Goal: Transaction & Acquisition: Purchase product/service

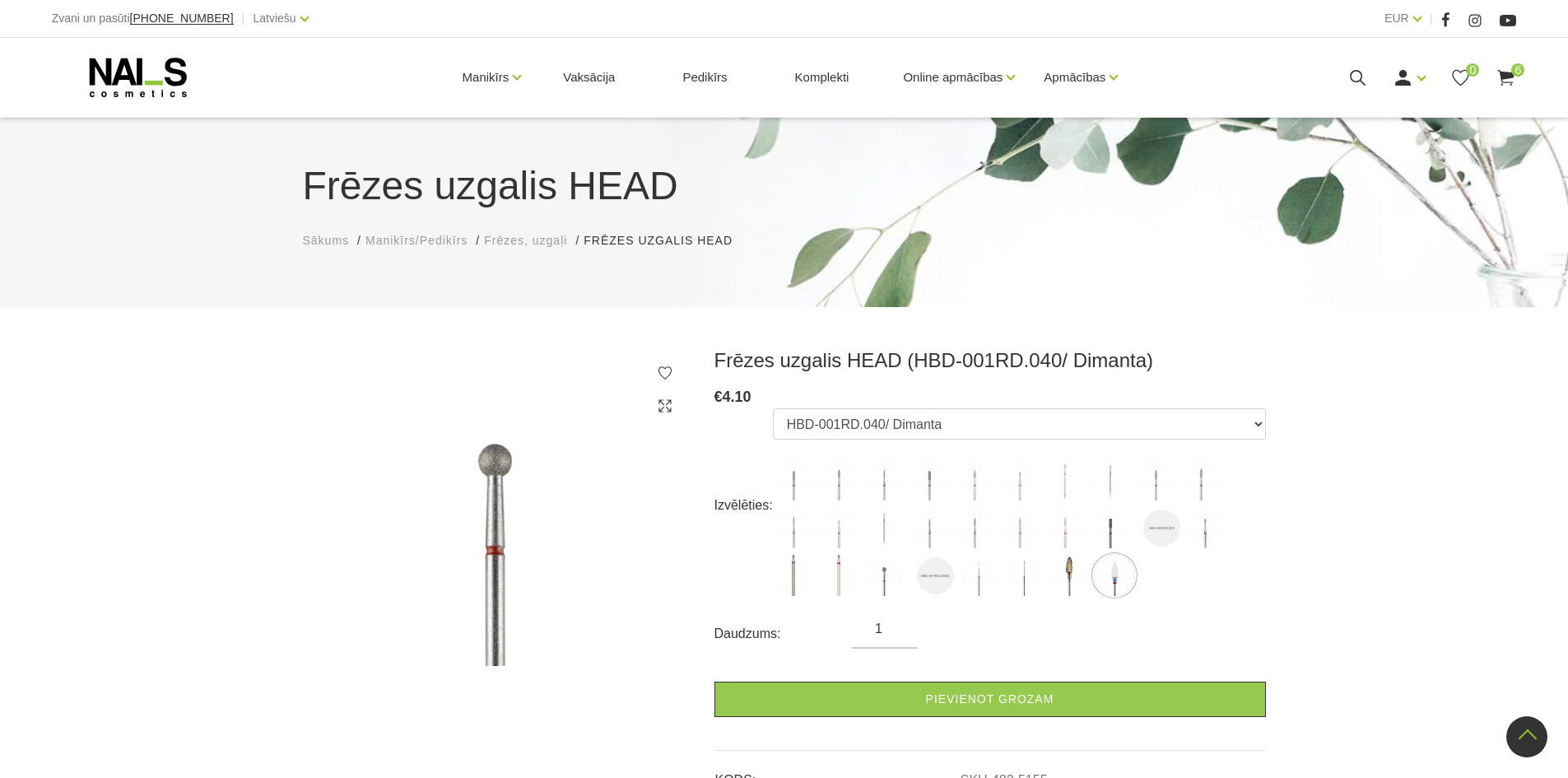
select select "5155"
click at [1505, 76] on use at bounding box center [1506, 78] width 16 height 15
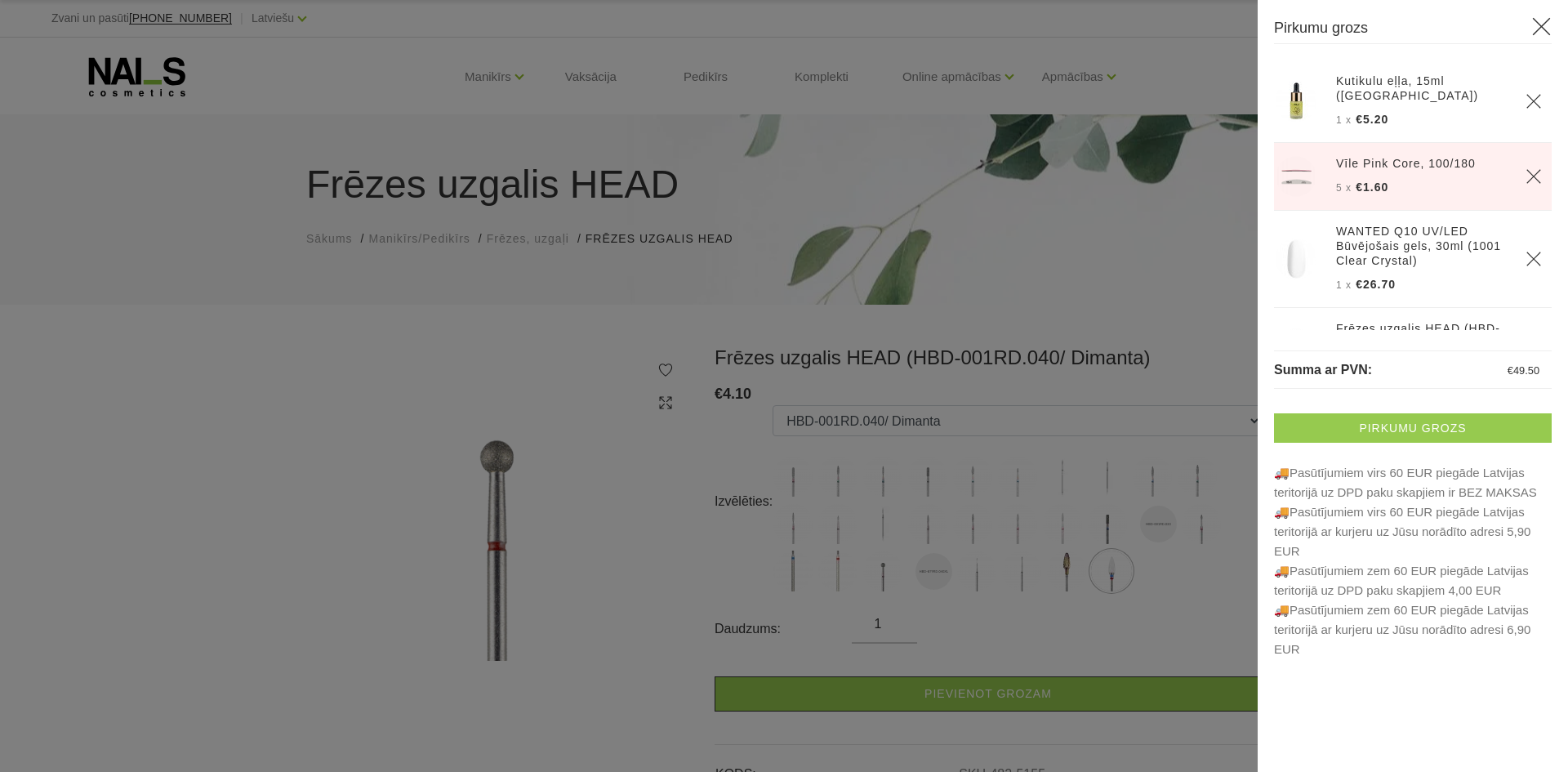
click at [1420, 427] on link "Pirkumu grozs" at bounding box center [1413, 427] width 278 height 30
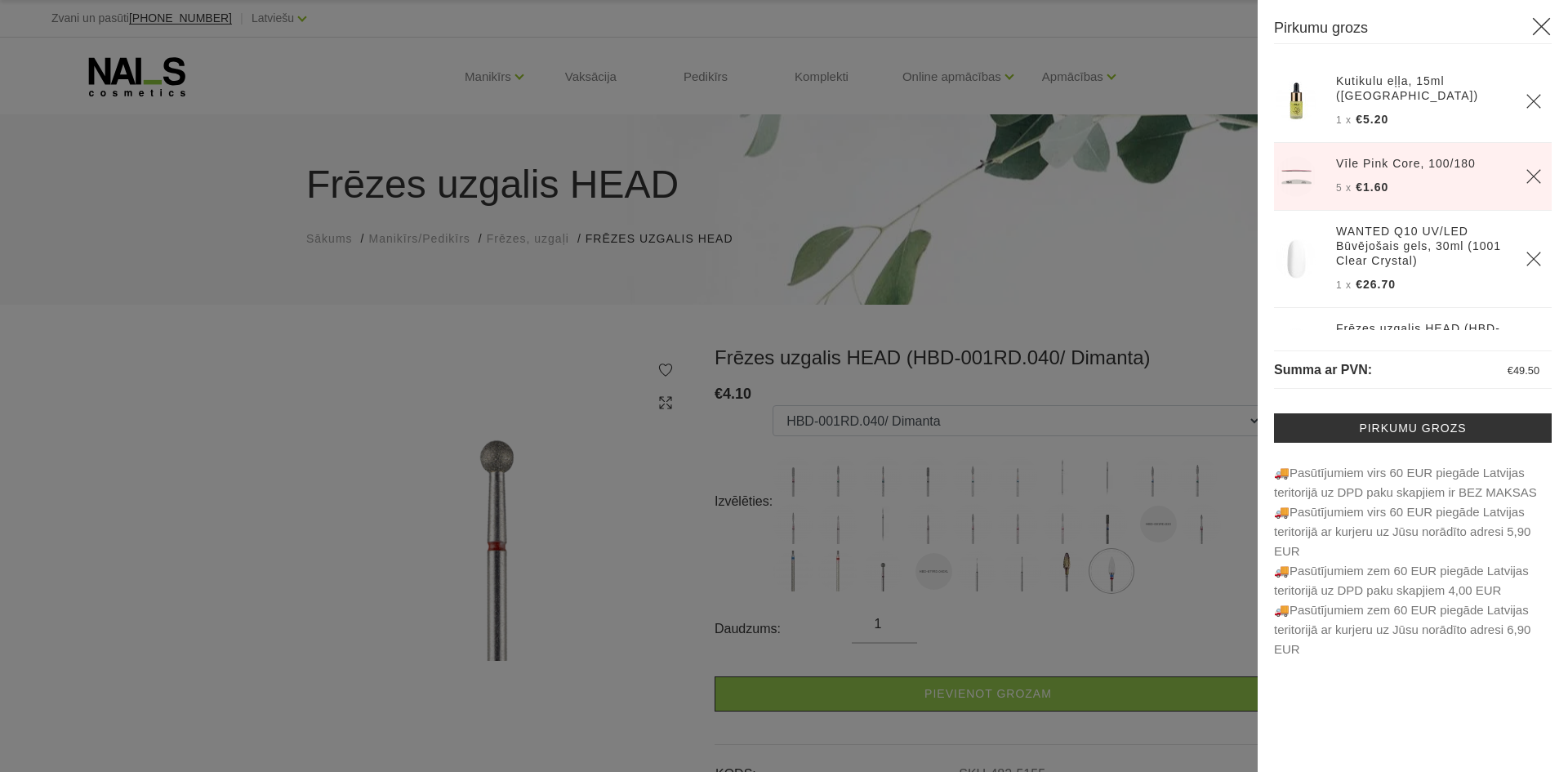
click at [266, 225] on div at bounding box center [784, 386] width 1568 height 772
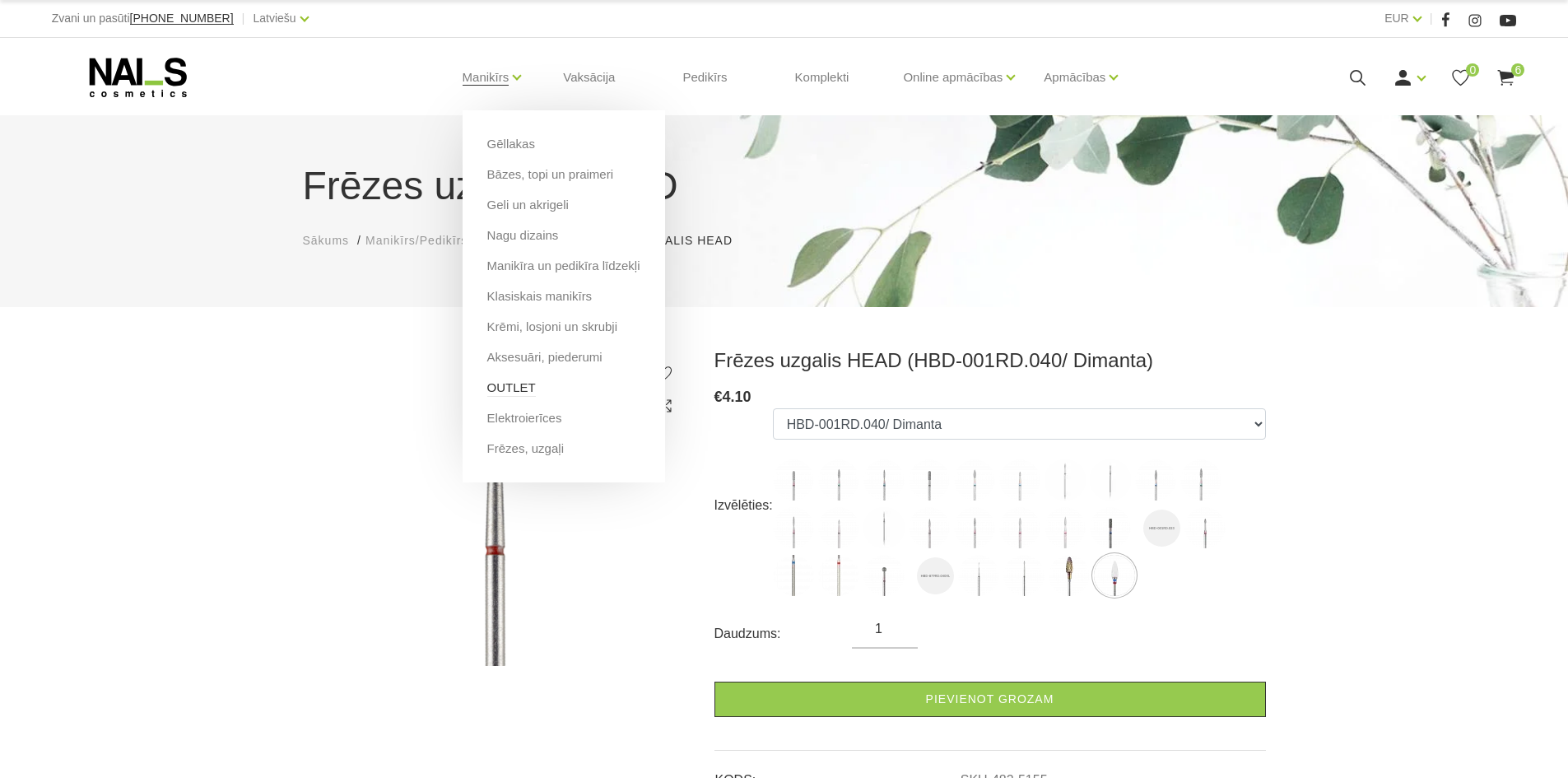
click at [516, 387] on link "OUTLET" at bounding box center [511, 388] width 49 height 18
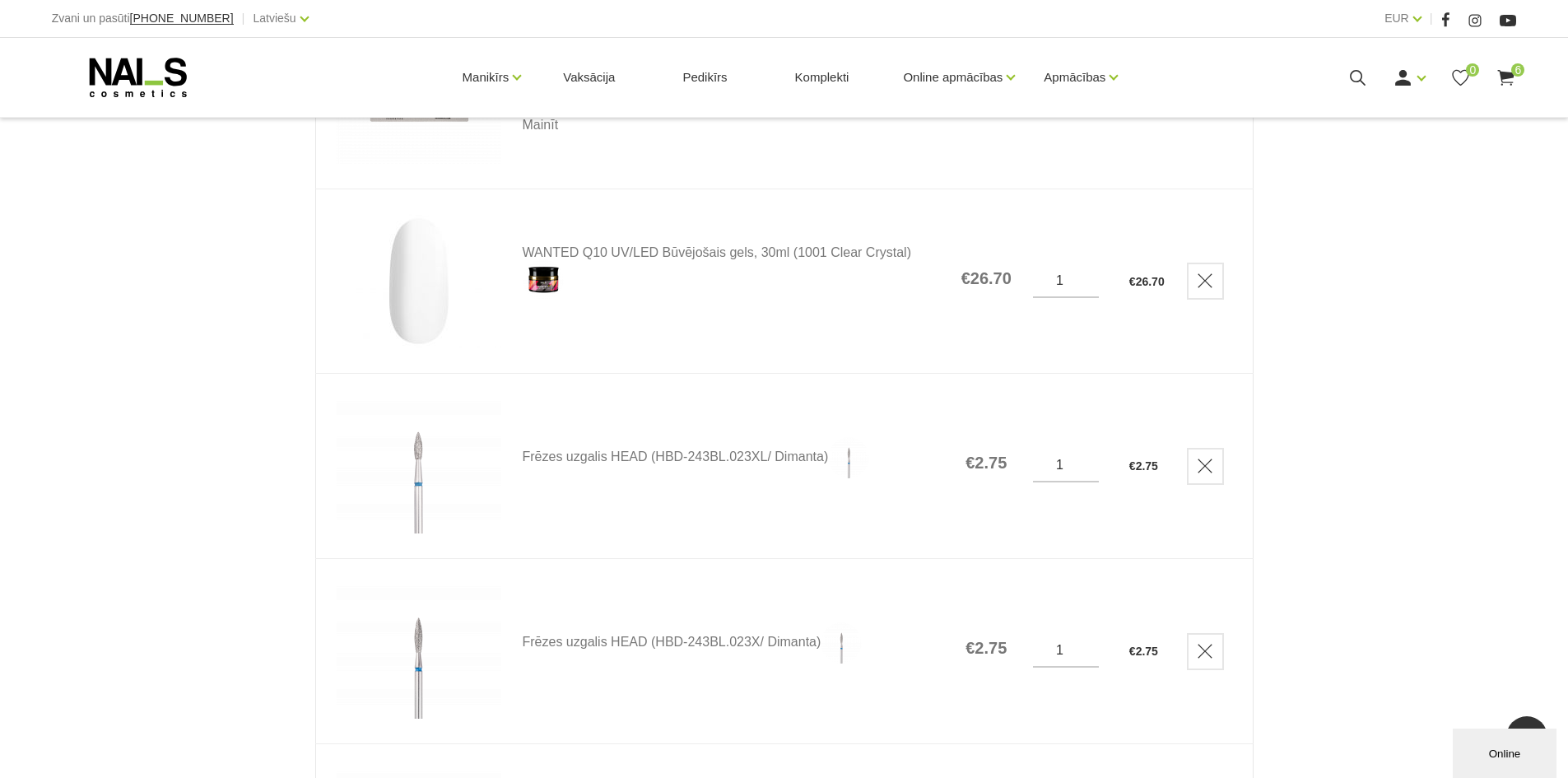
scroll to position [906, 0]
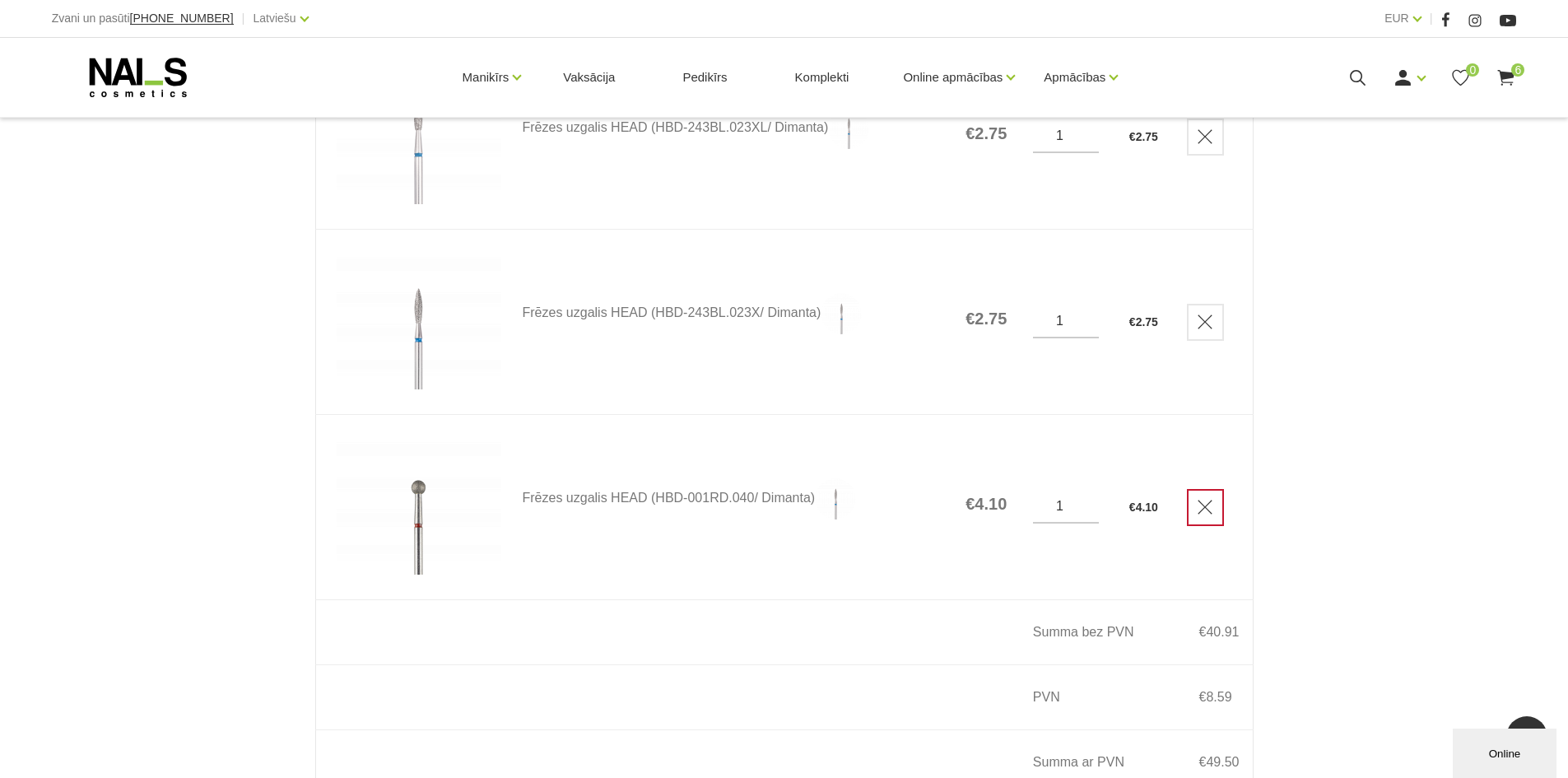
click at [1199, 506] on icon "Delete" at bounding box center [1205, 507] width 16 height 16
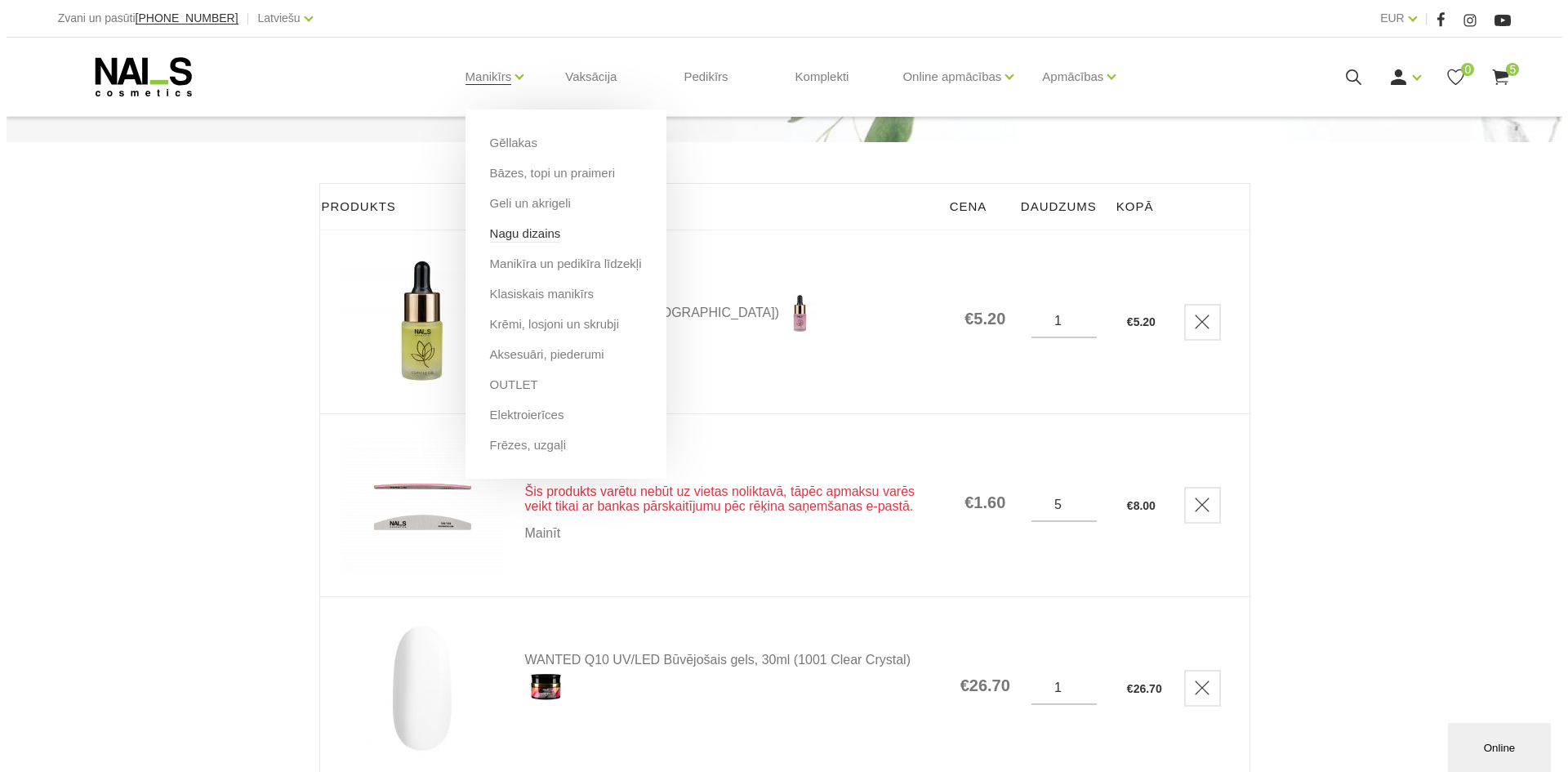
scroll to position [164, 0]
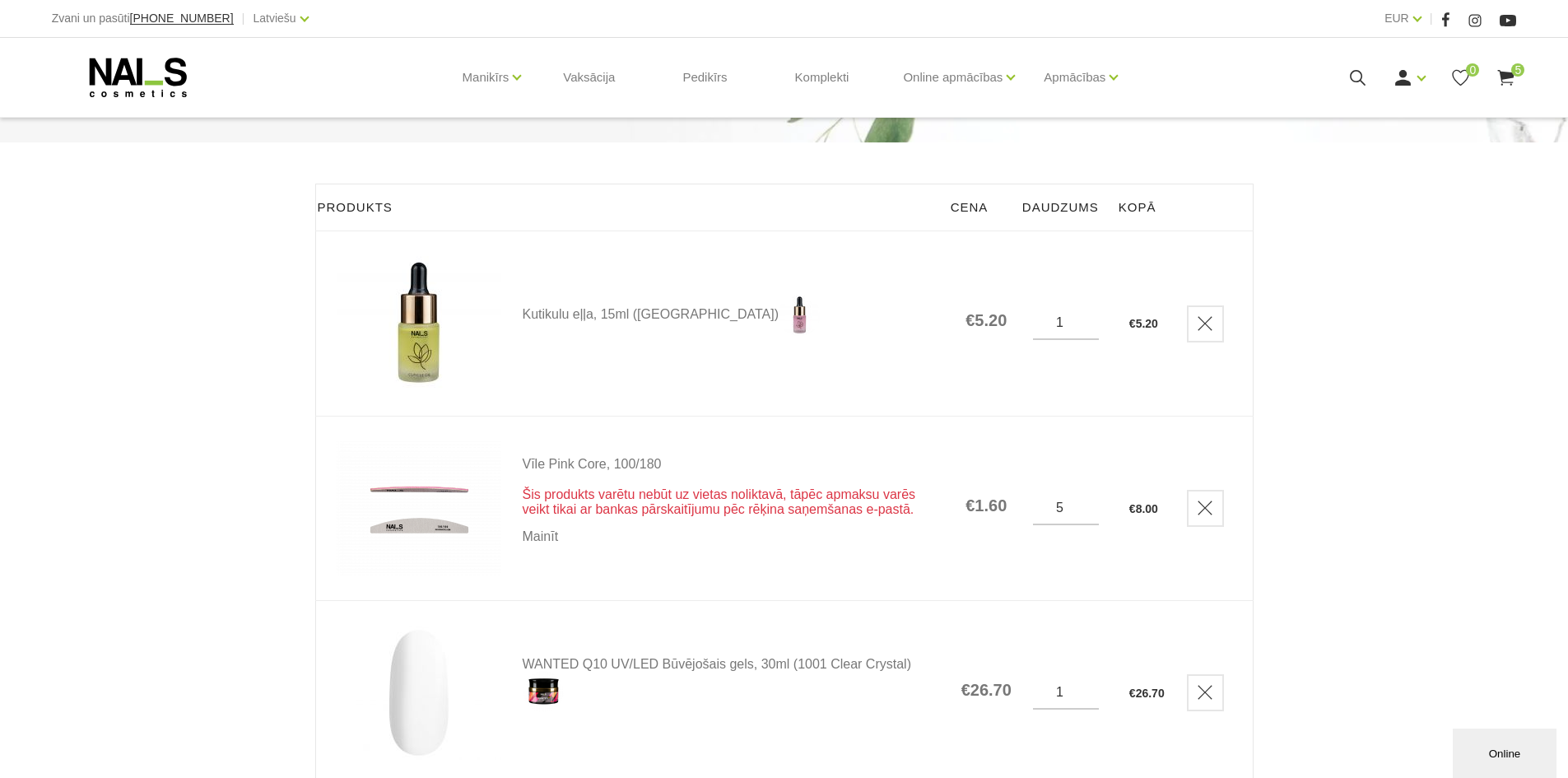
click at [1357, 76] on icon at bounding box center [1357, 77] width 20 height 20
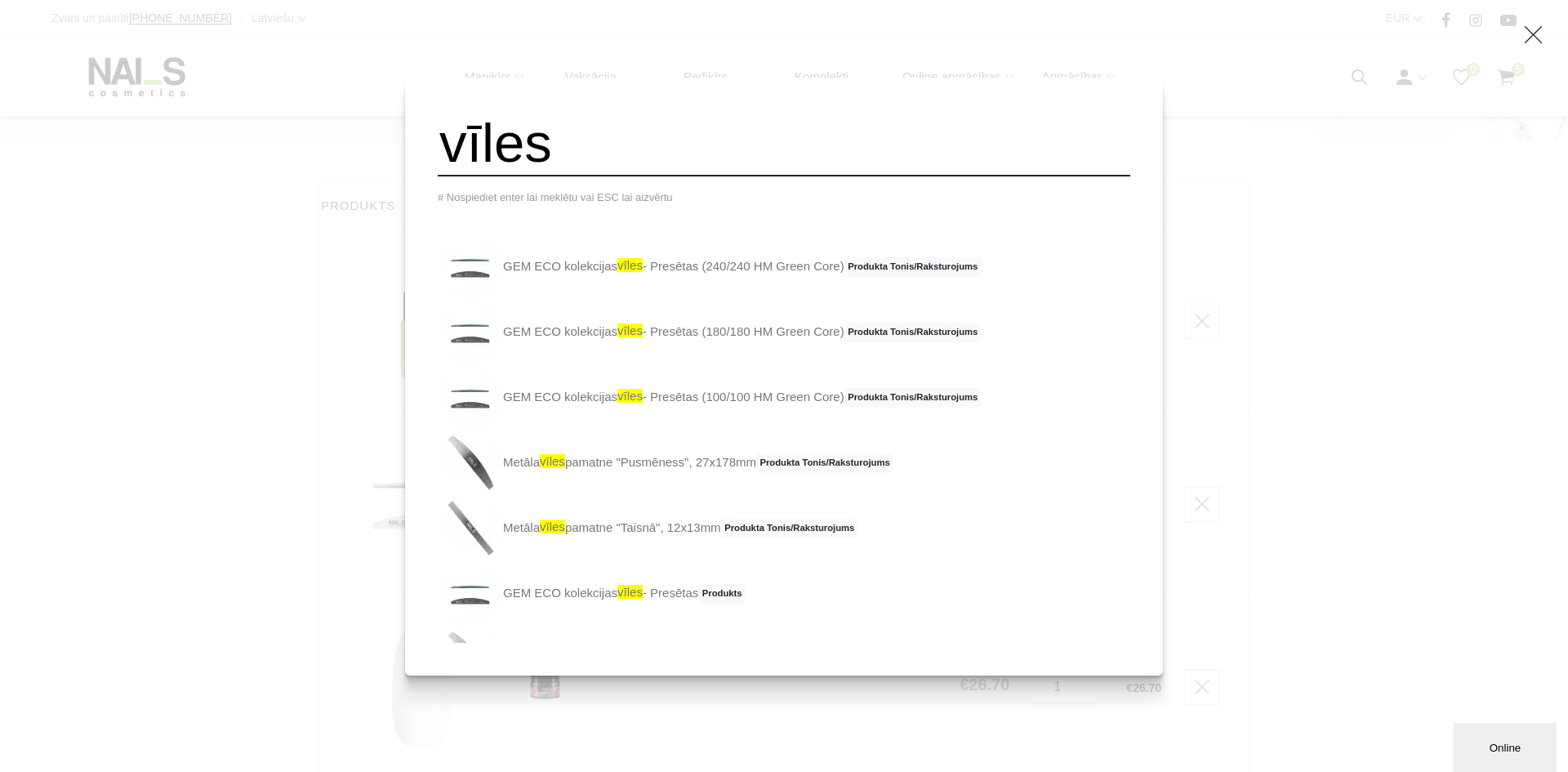
click at [603, 170] on input "vīles" at bounding box center [784, 144] width 693 height 67
type input "v"
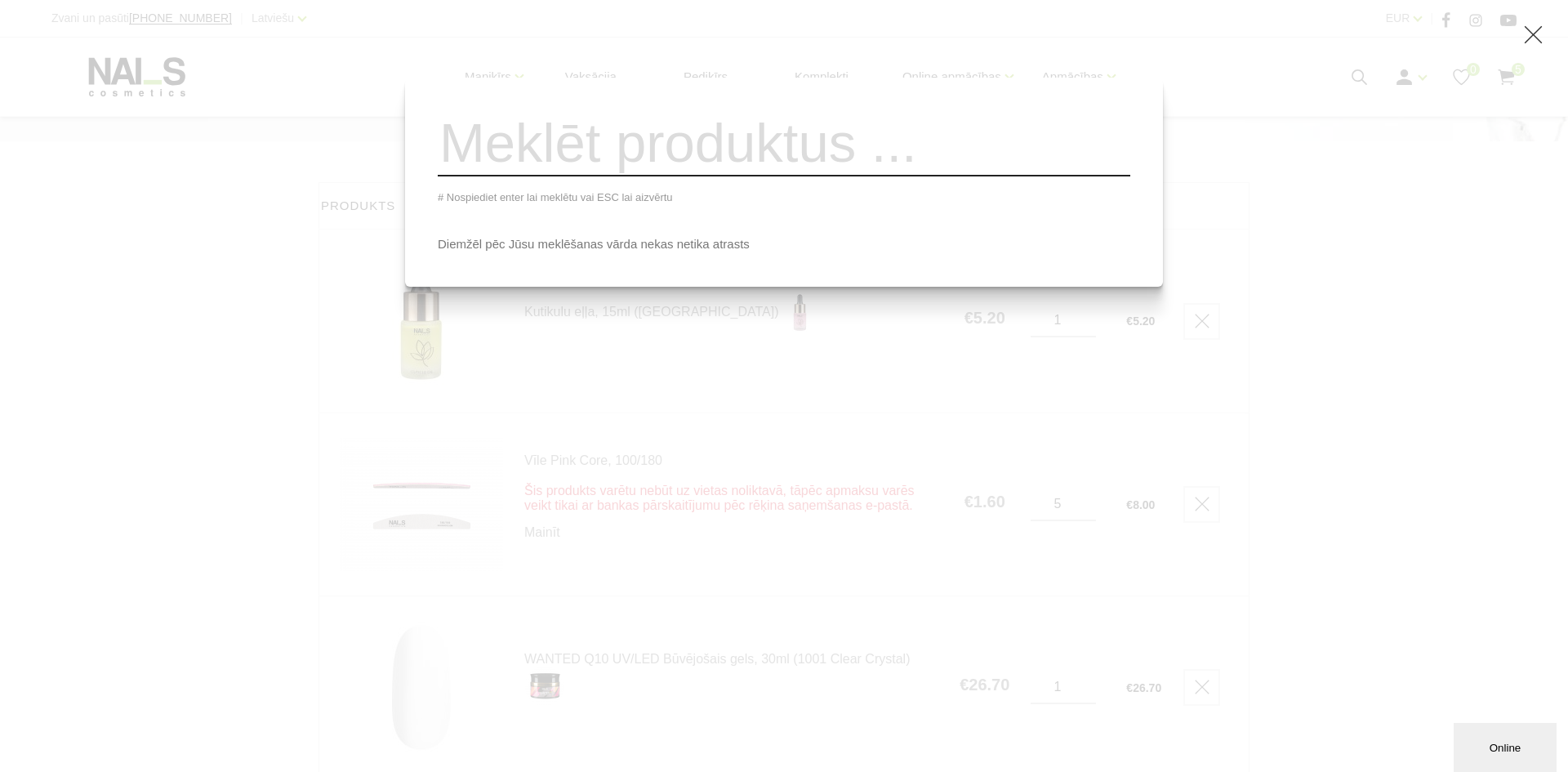
click at [283, 359] on div "# Nospiediet enter lai meklētu vai ESC lai aizvērtu Diemžēl pēc Jūsu meklēšanas…" at bounding box center [784, 386] width 1568 height 772
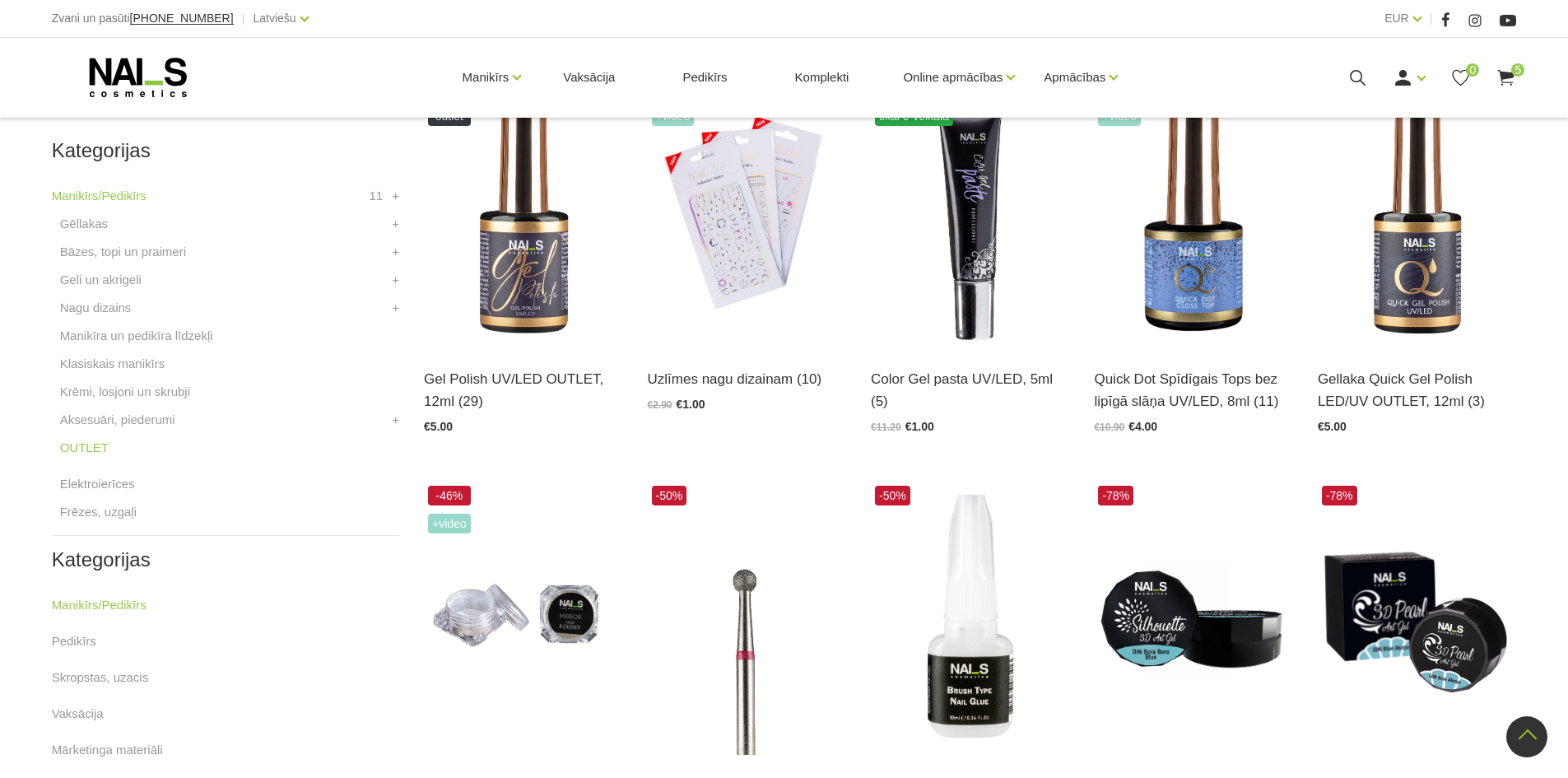
scroll to position [659, 0]
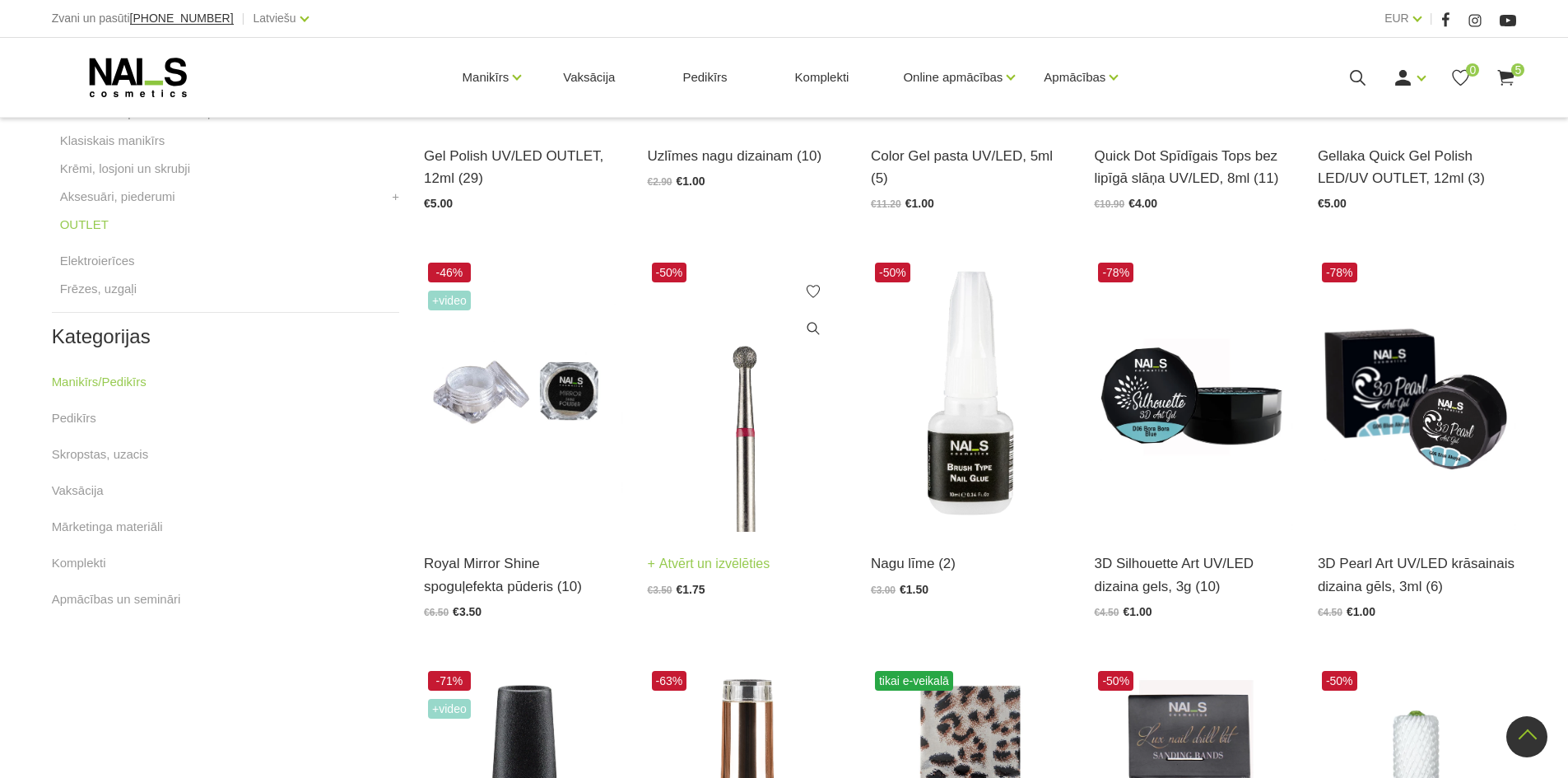
click at [745, 491] on img at bounding box center [747, 395] width 199 height 273
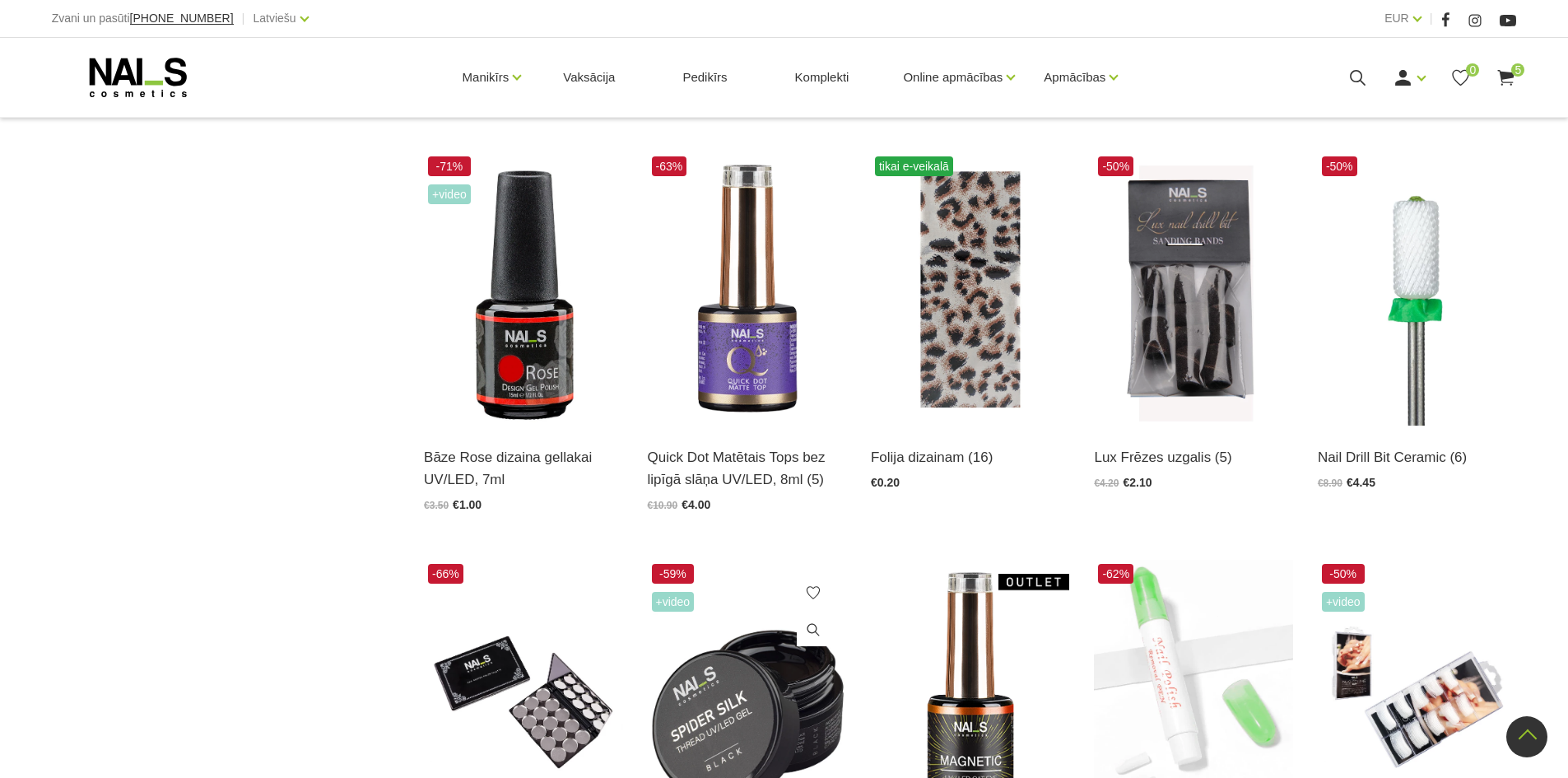
scroll to position [1153, 0]
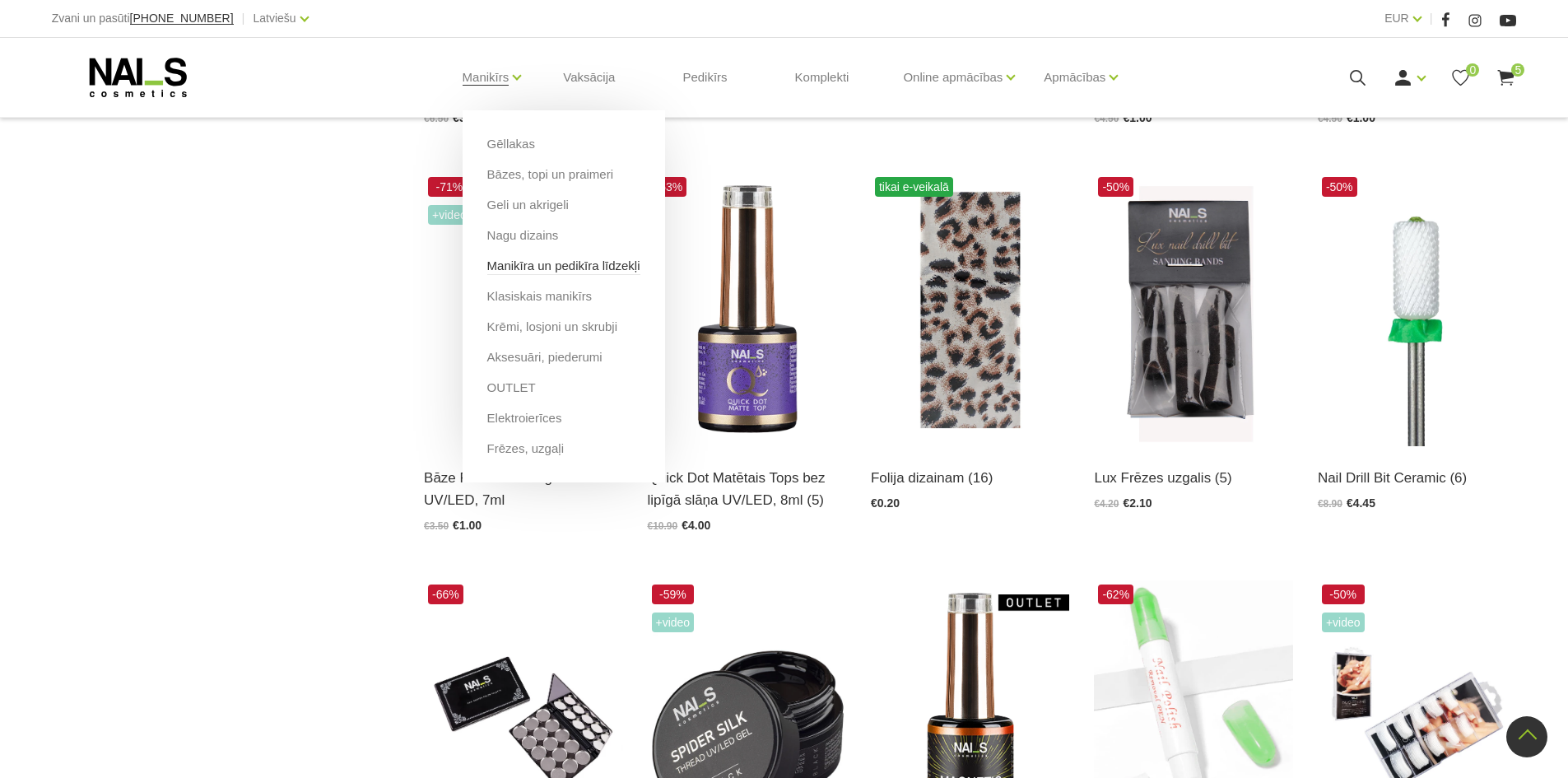
click at [554, 265] on link "Manikīra un pedikīra līdzekļi" at bounding box center [564, 266] width 153 height 18
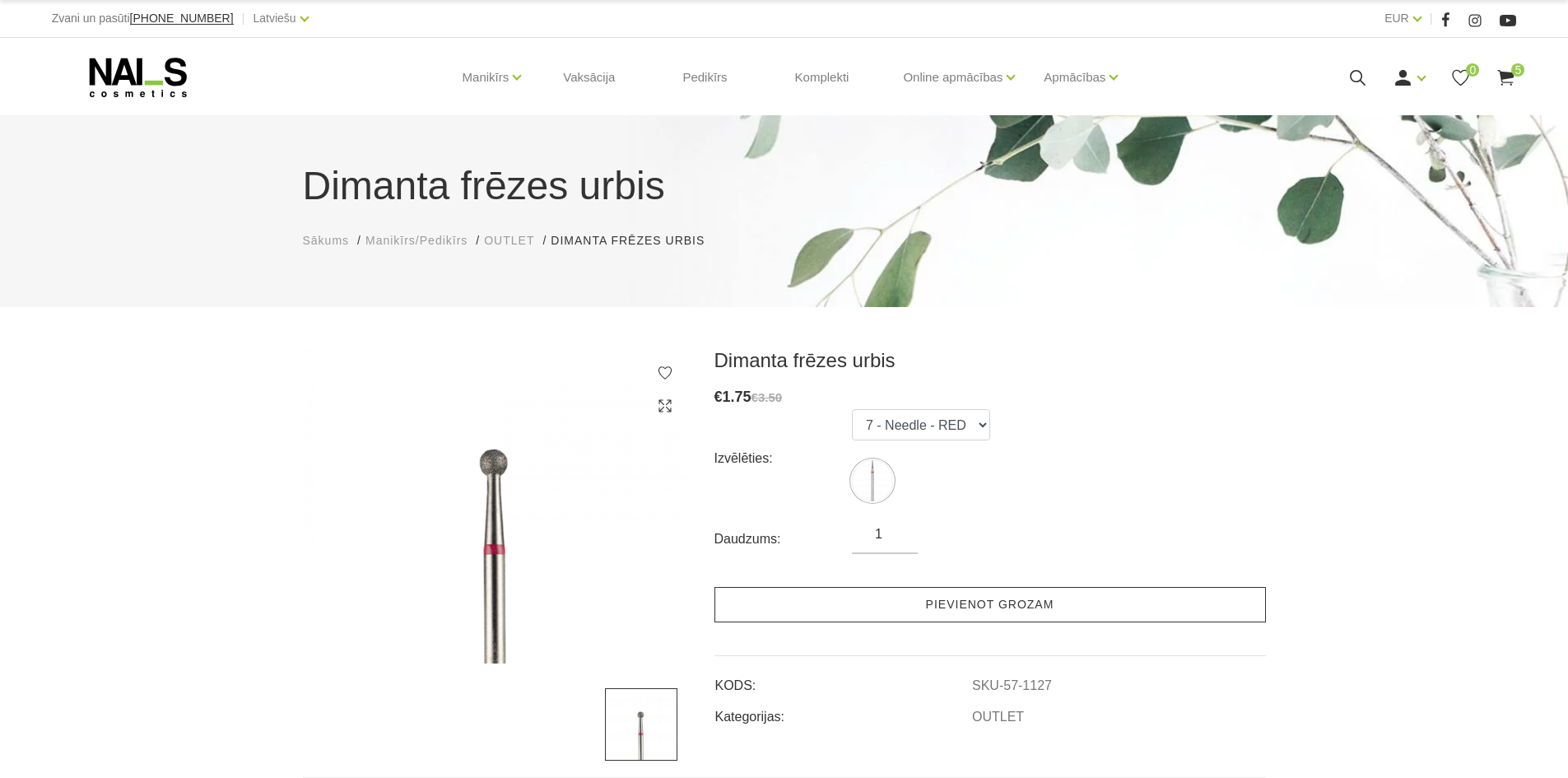
click at [831, 600] on link "Pievienot grozam" at bounding box center [990, 604] width 551 height 35
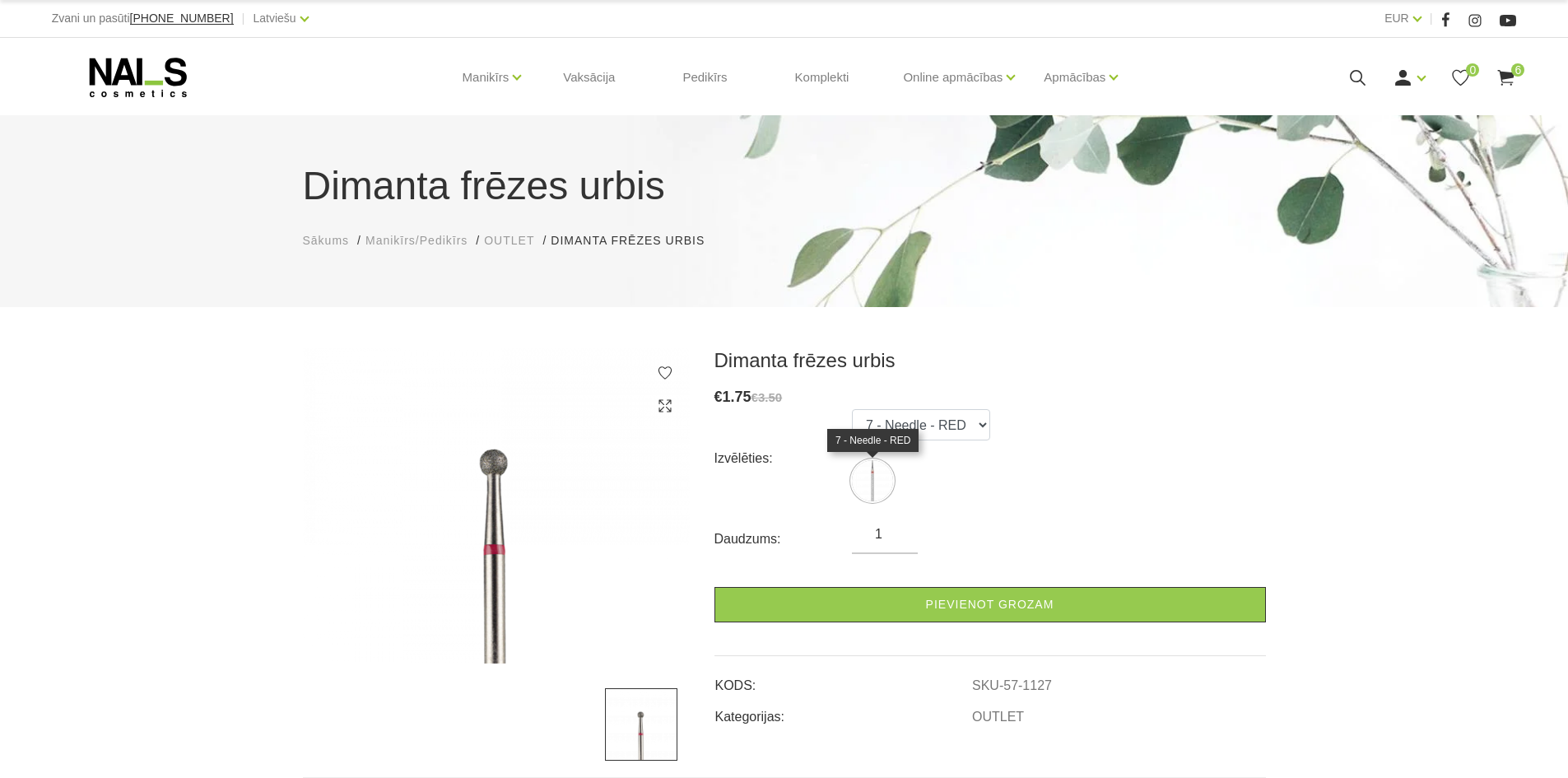
click at [878, 487] on img at bounding box center [872, 481] width 41 height 41
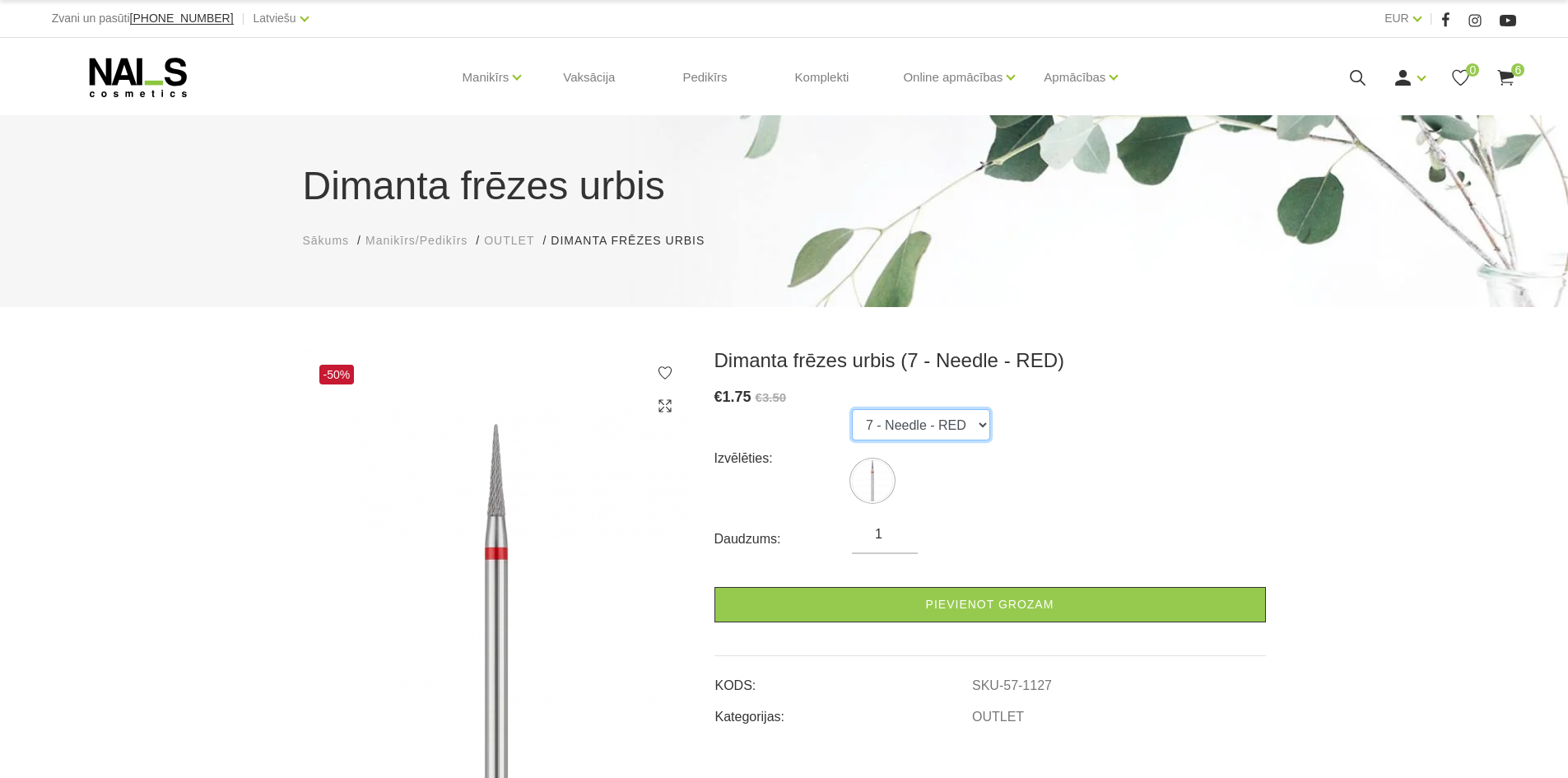
click at [896, 429] on select "7 - Needle - RED" at bounding box center [921, 425] width 138 height 32
click at [586, 441] on img at bounding box center [496, 638] width 386 height 580
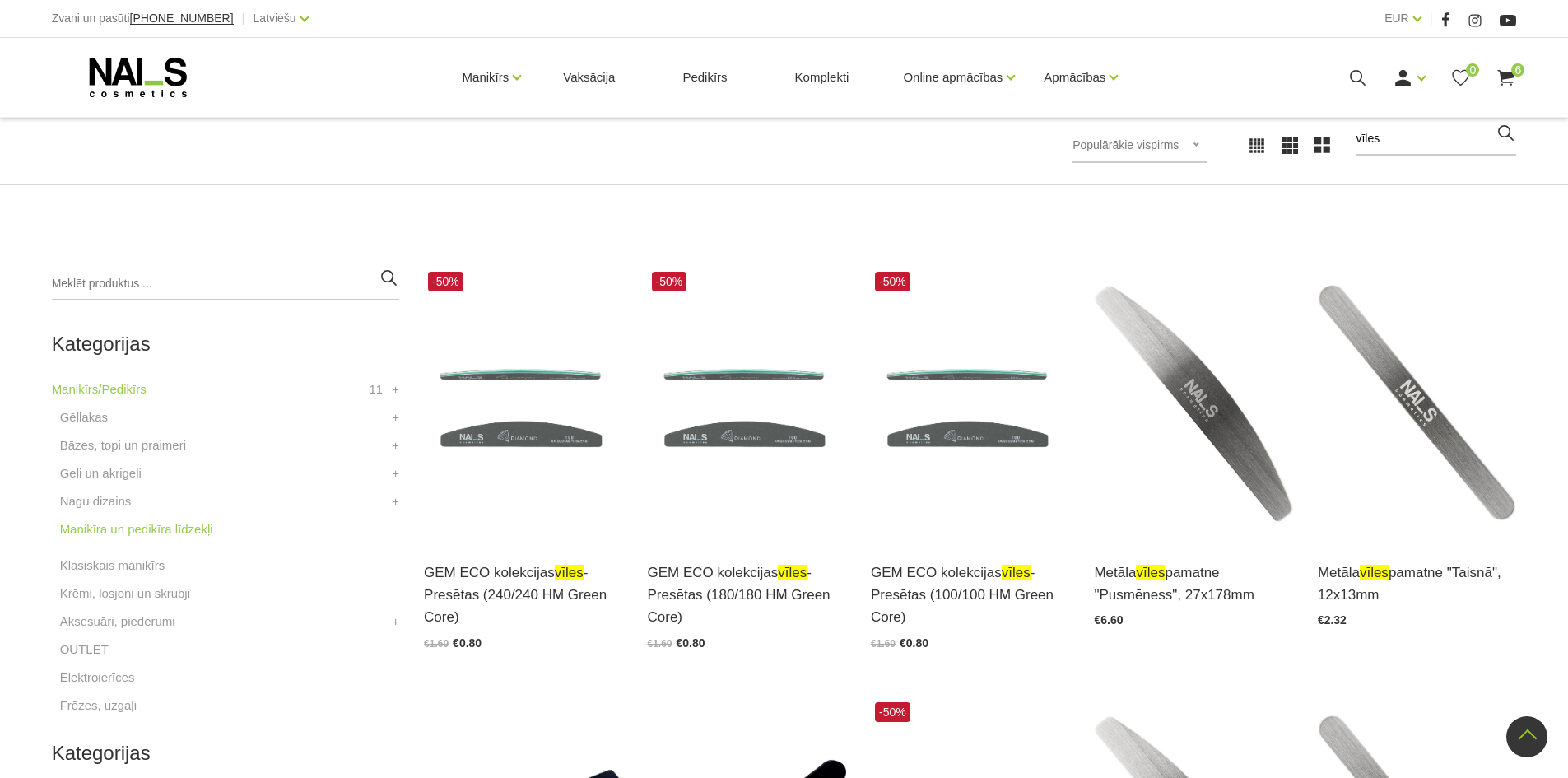
scroll to position [165, 0]
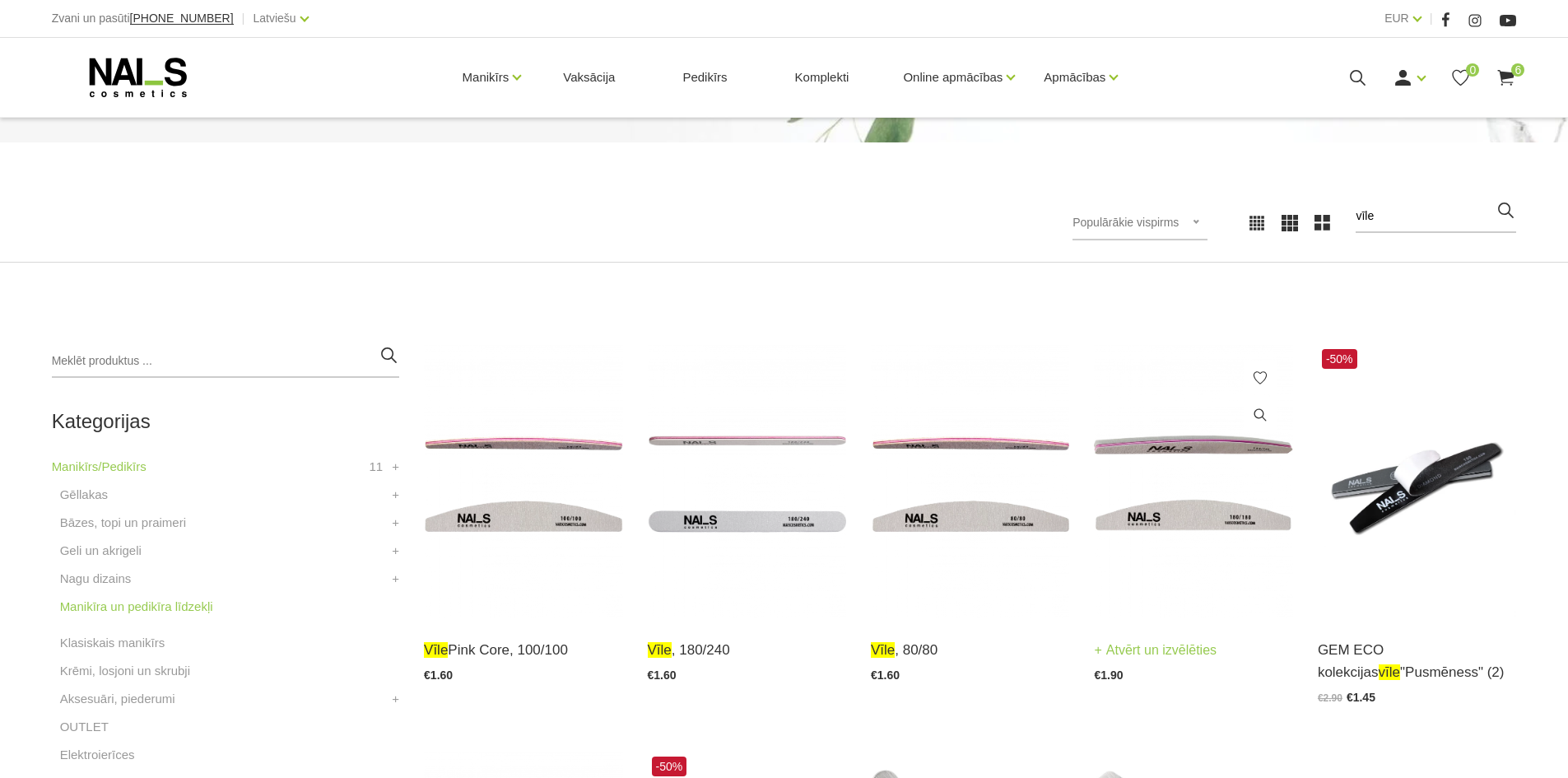
type input "vīle"
click at [1198, 521] on img at bounding box center [1193, 482] width 199 height 273
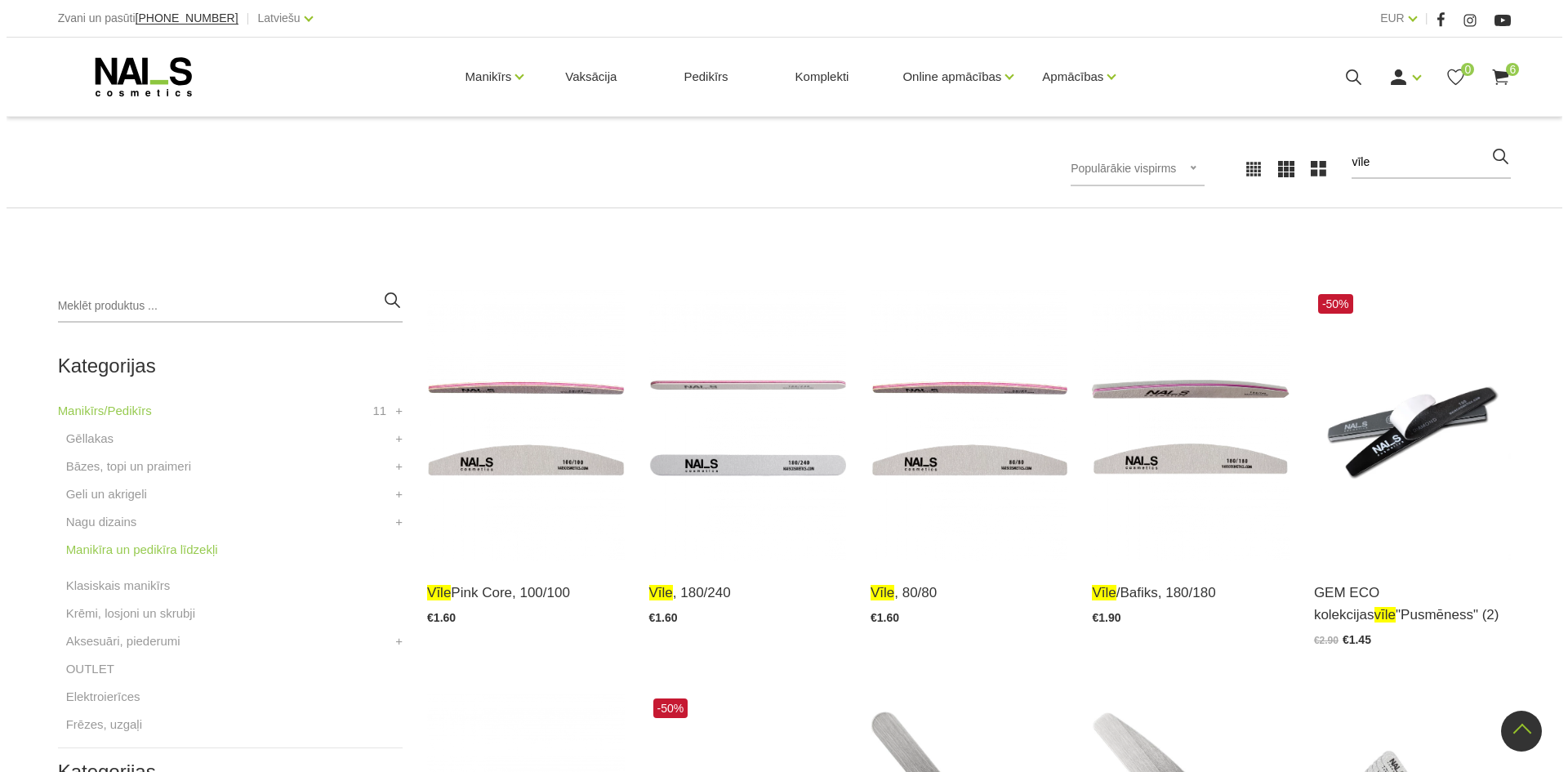
scroll to position [204, 0]
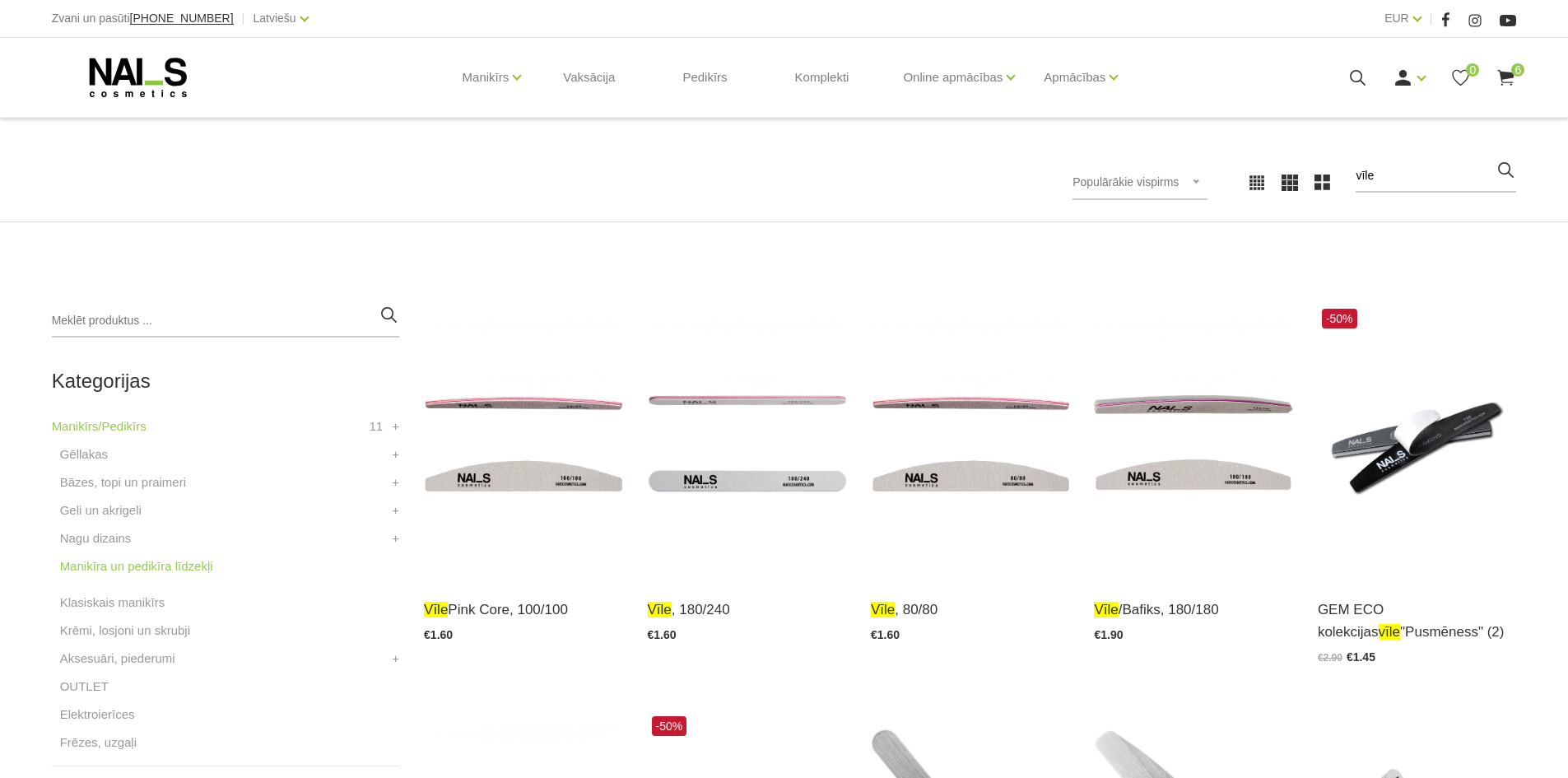
click at [1509, 74] on use at bounding box center [1506, 78] width 16 height 15
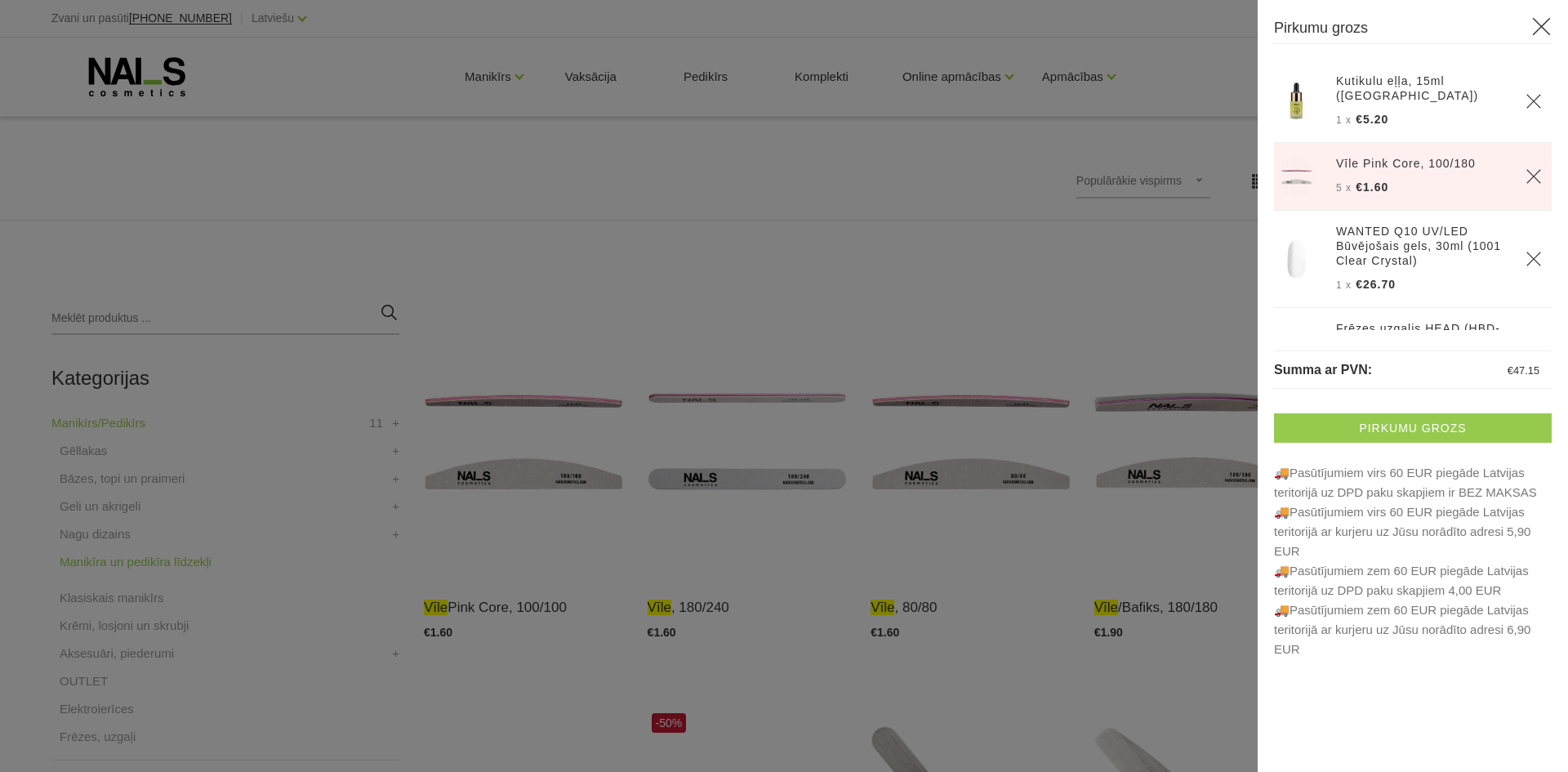
click at [1353, 431] on link "Pirkumu grozs" at bounding box center [1413, 427] width 278 height 30
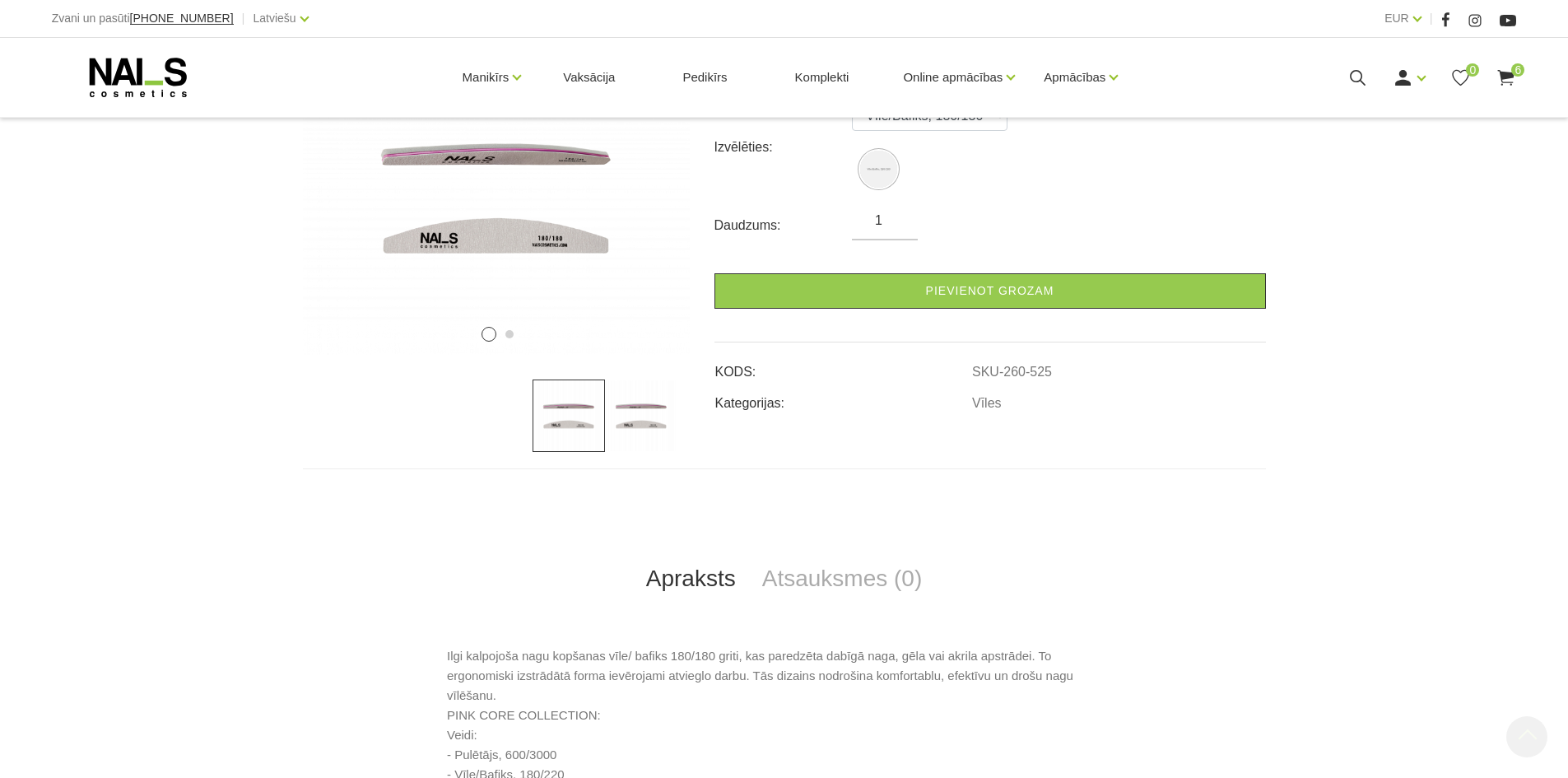
scroll to position [412, 0]
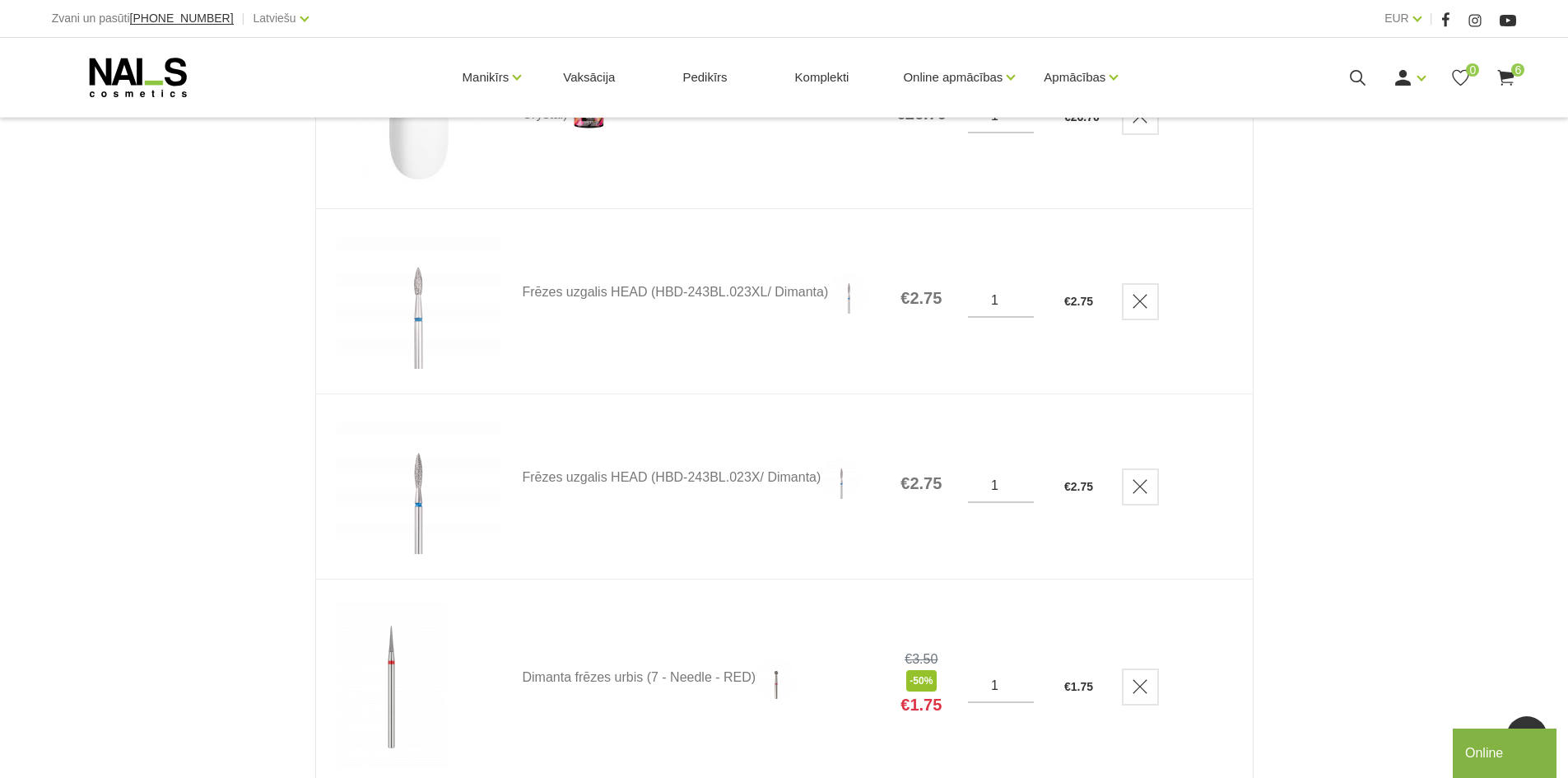
scroll to position [906, 0]
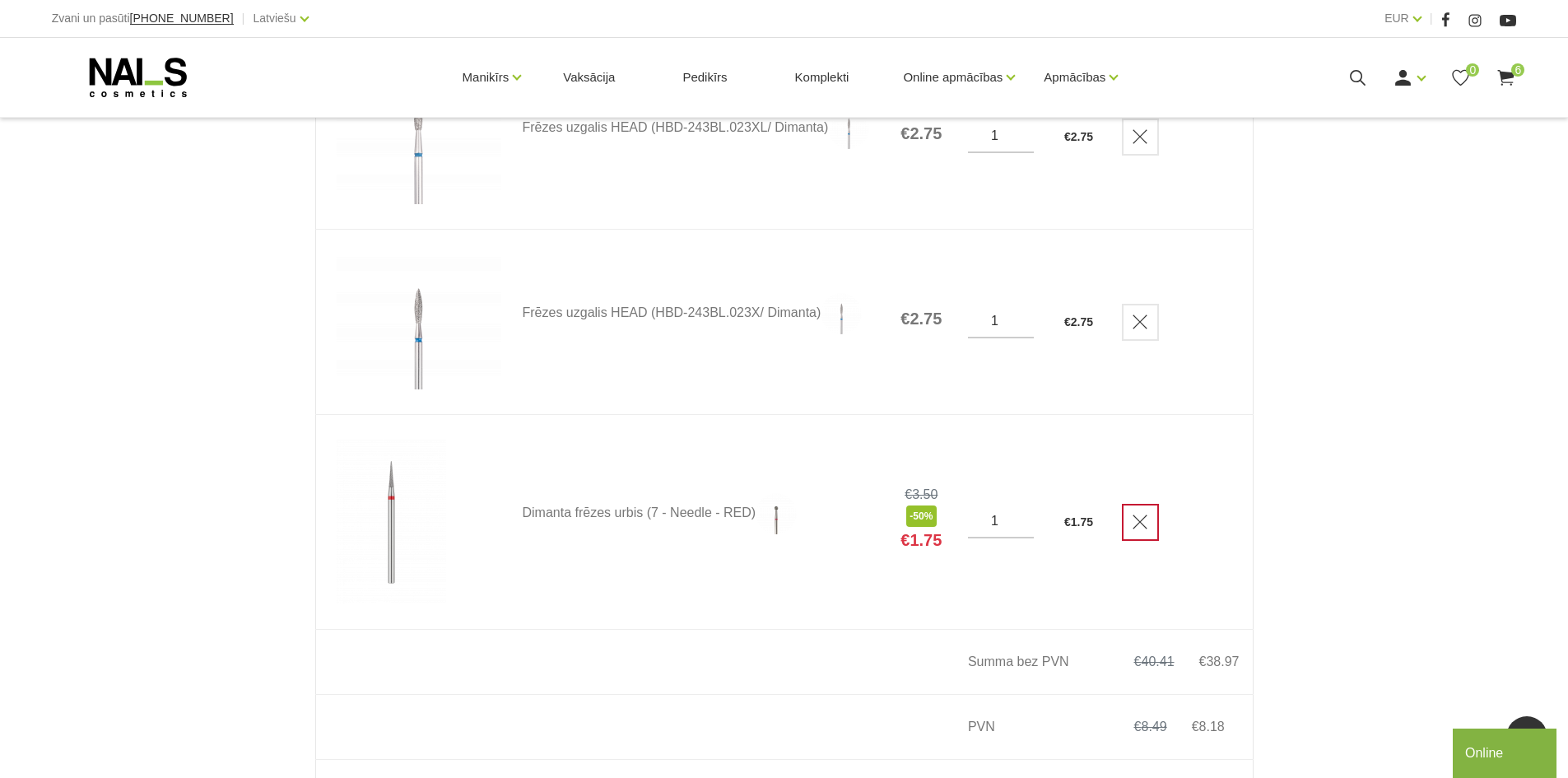
click at [1149, 521] on icon "Delete" at bounding box center [1139, 522] width 16 height 16
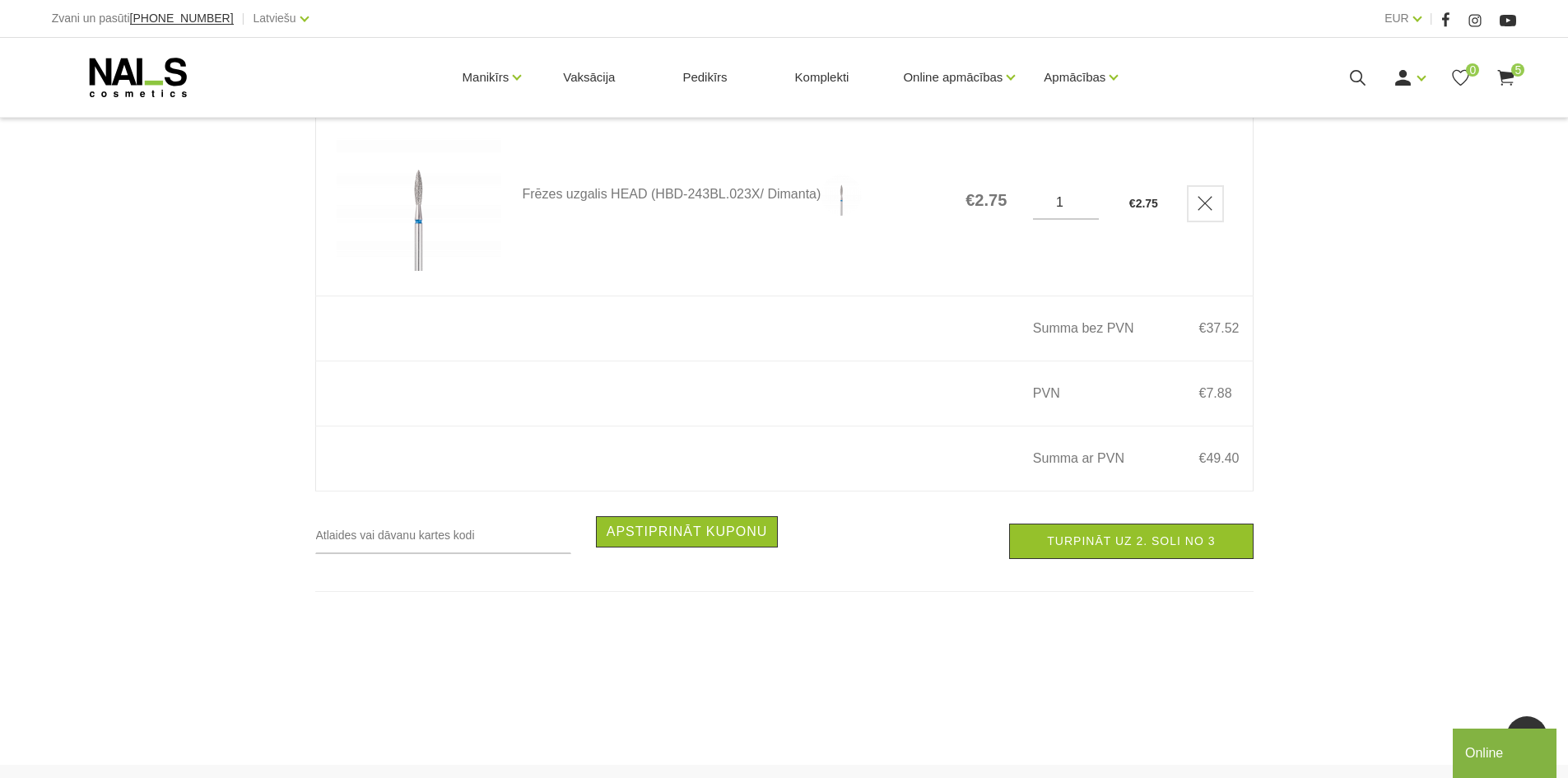
scroll to position [1153, 0]
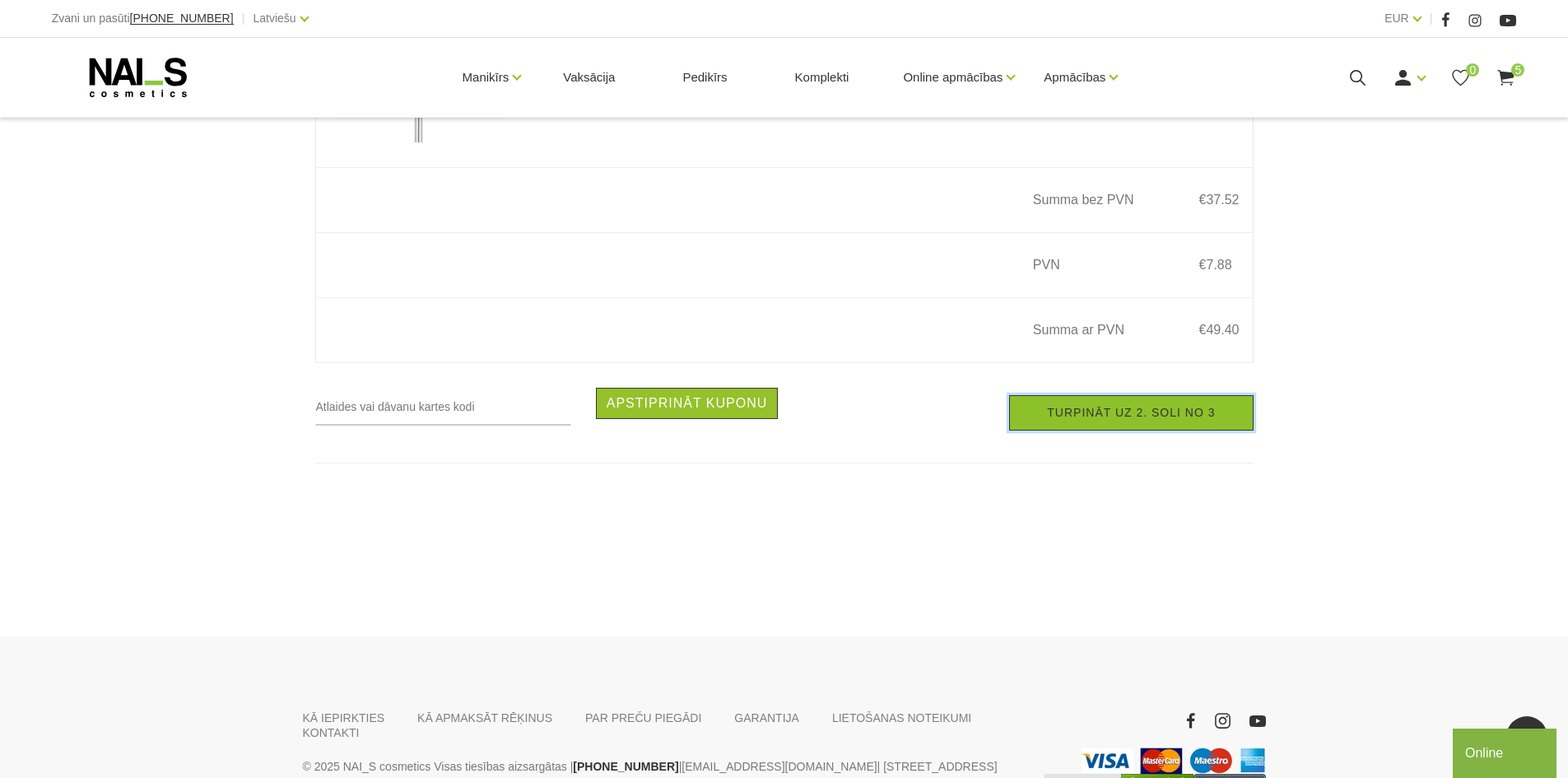
click at [1126, 430] on link "Turpināt uz 2. soli no 3" at bounding box center [1131, 413] width 244 height 35
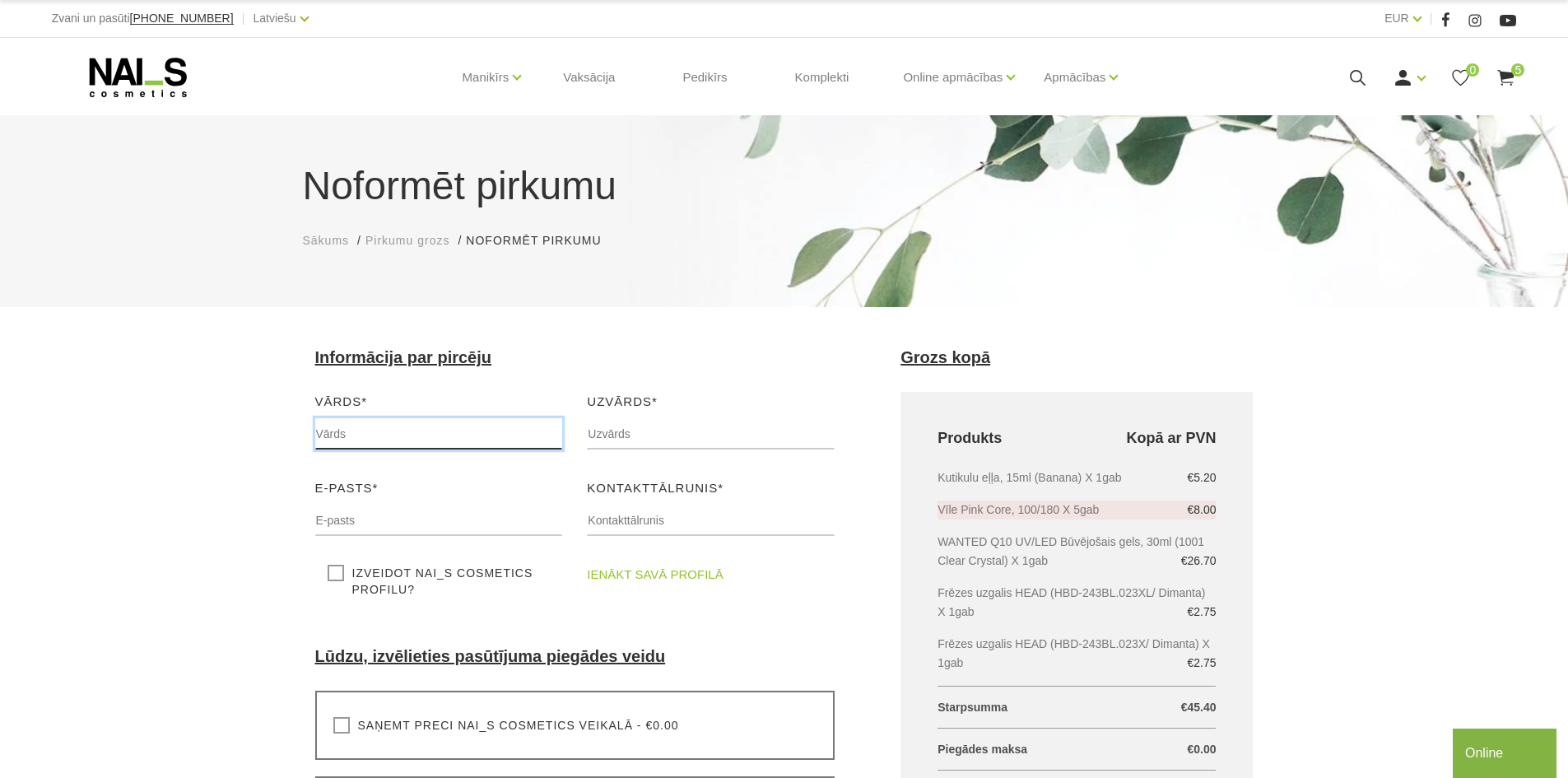
click at [398, 424] on input "text" at bounding box center [439, 434] width 247 height 32
type input "Inese"
type input "Praškevica"
type input "negers23@inbox.lv"
type input "26199844"
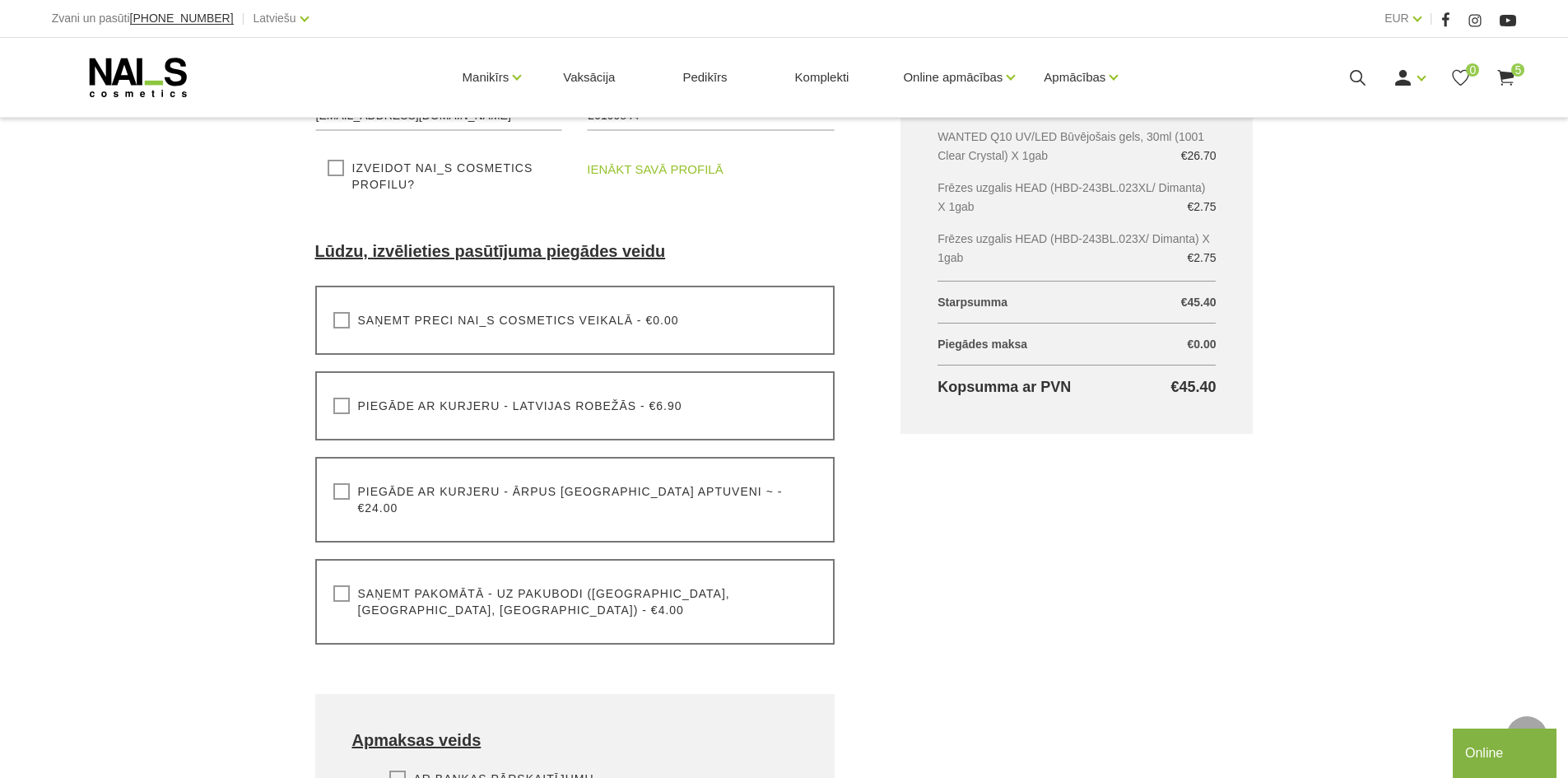
scroll to position [412, 0]
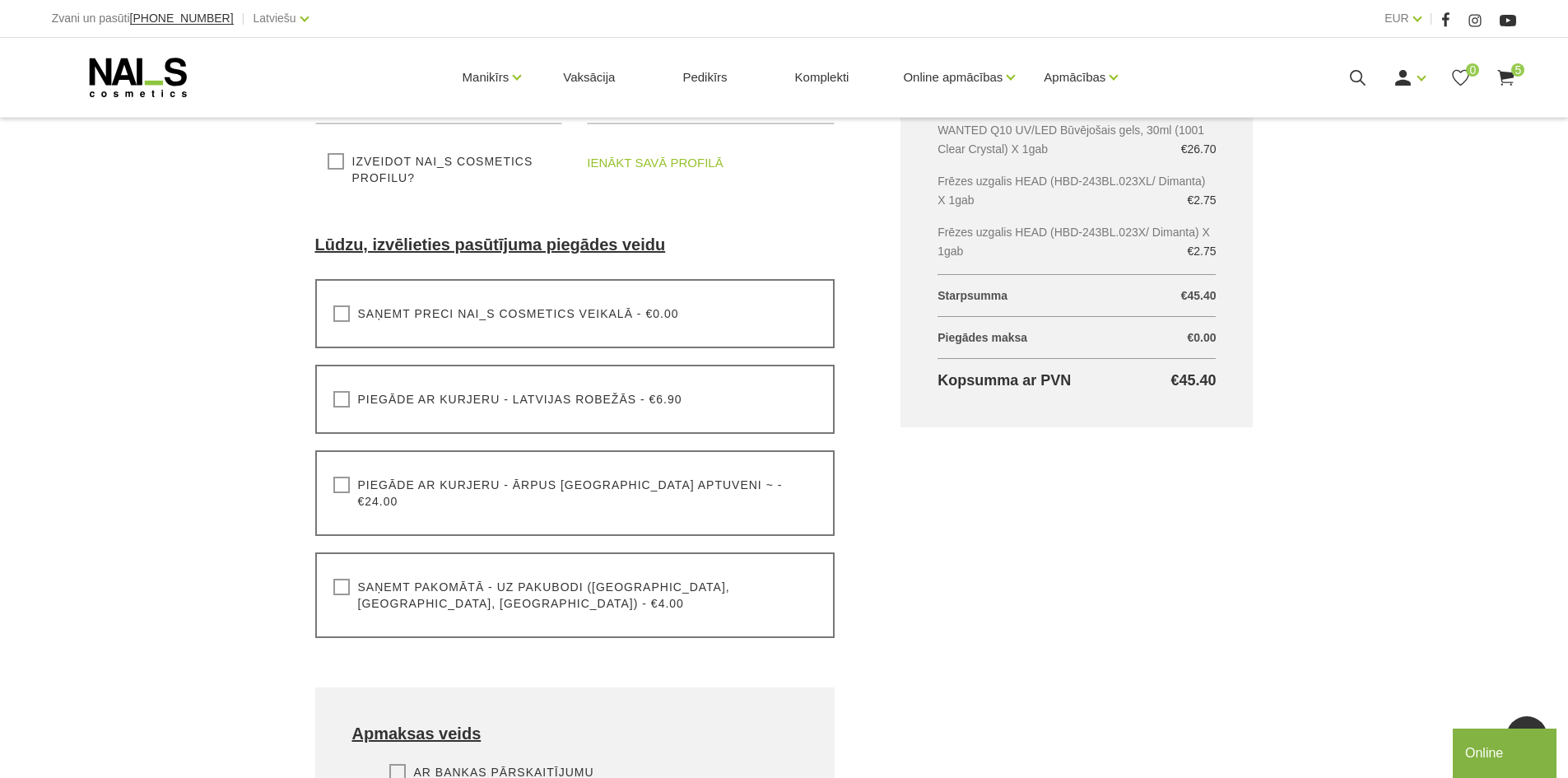
click at [343, 578] on label "Saņemt pakomātā - uz pakubodi (Latvija, Lietuva, Igaunija) - €4.00" at bounding box center [575, 595] width 484 height 33
click at [0, 0] on input "Saņemt pakomātā - uz pakubodi (Latvija, Lietuva, Igaunija) - €4.00" at bounding box center [0, 0] width 0 height 0
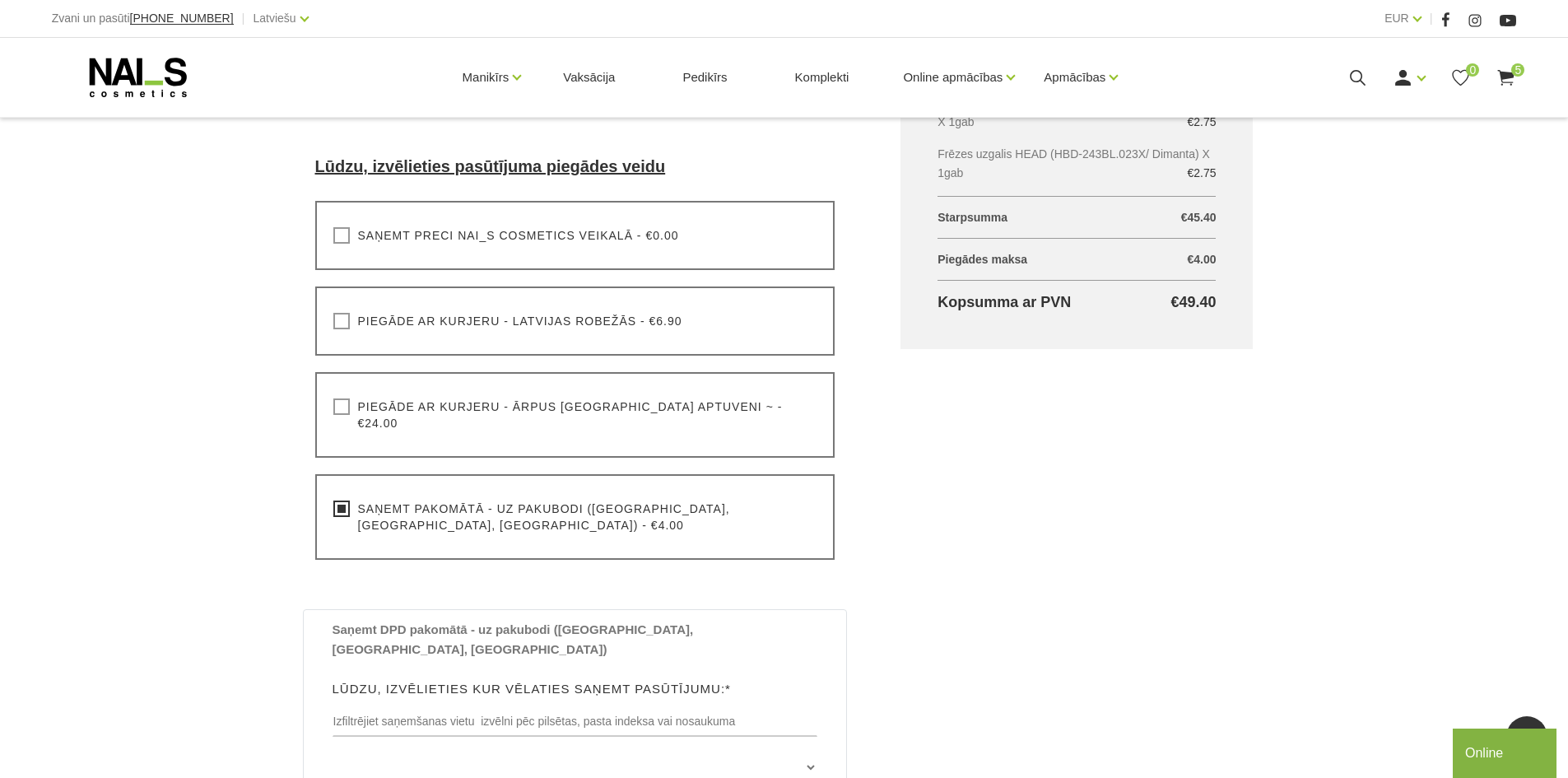
scroll to position [577, 0]
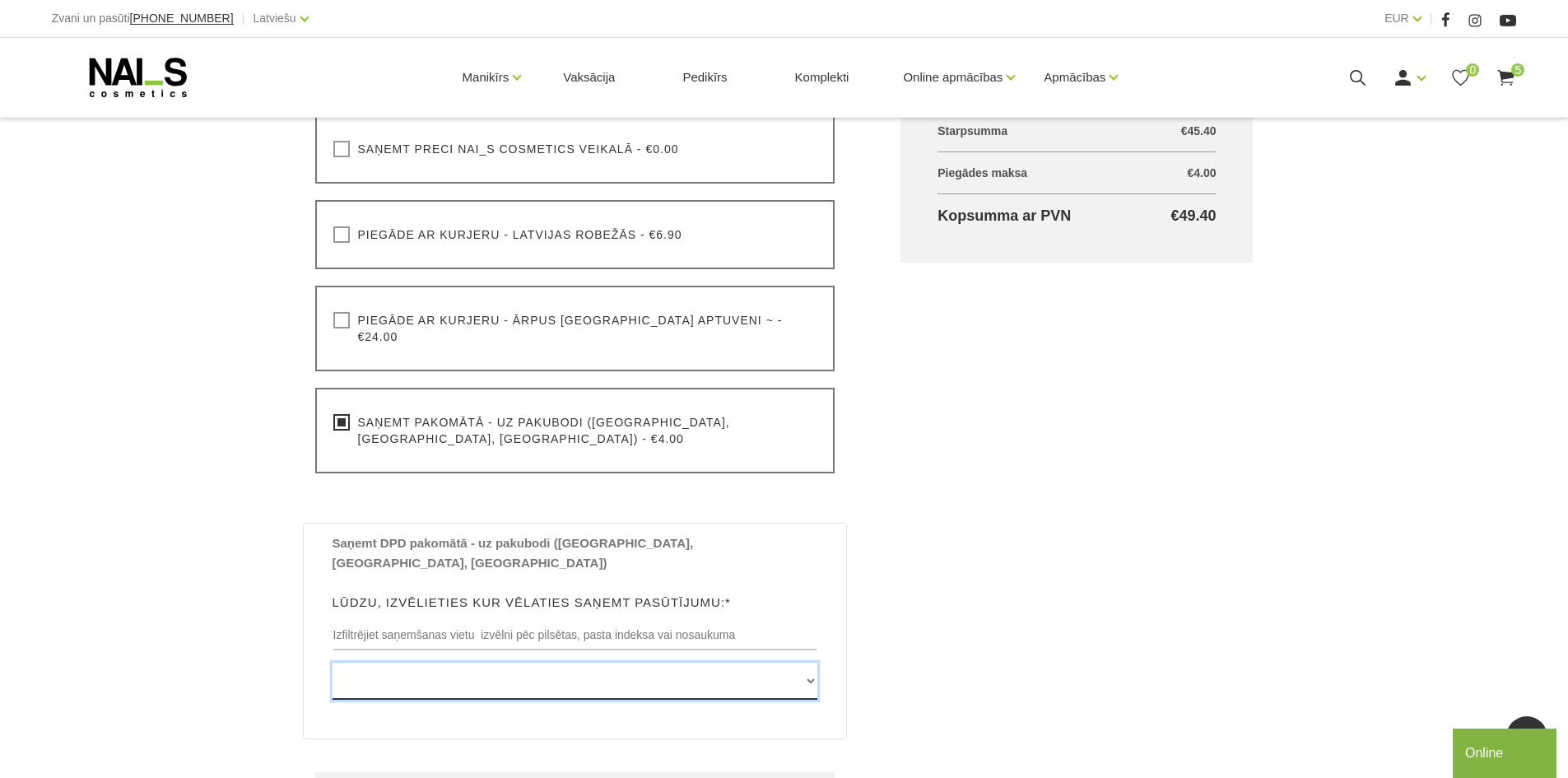
click at [381, 663] on select "Edvarta Virzas iela 2 , IECAVA, LV3913, (Paku Skapis TOP Iecava) Rīgas iela 27 …" at bounding box center [575, 681] width 485 height 37
select select "Rīgas iela 2 , CESVAINE, LV4871, (Paku Skapis LaTS Cesvaine)"
click at [333, 663] on select "Edvarta Virzas iela 2 , IECAVA, LV3913, (Paku Skapis TOP Iecava) Rīgas iela 27 …" at bounding box center [575, 681] width 485 height 37
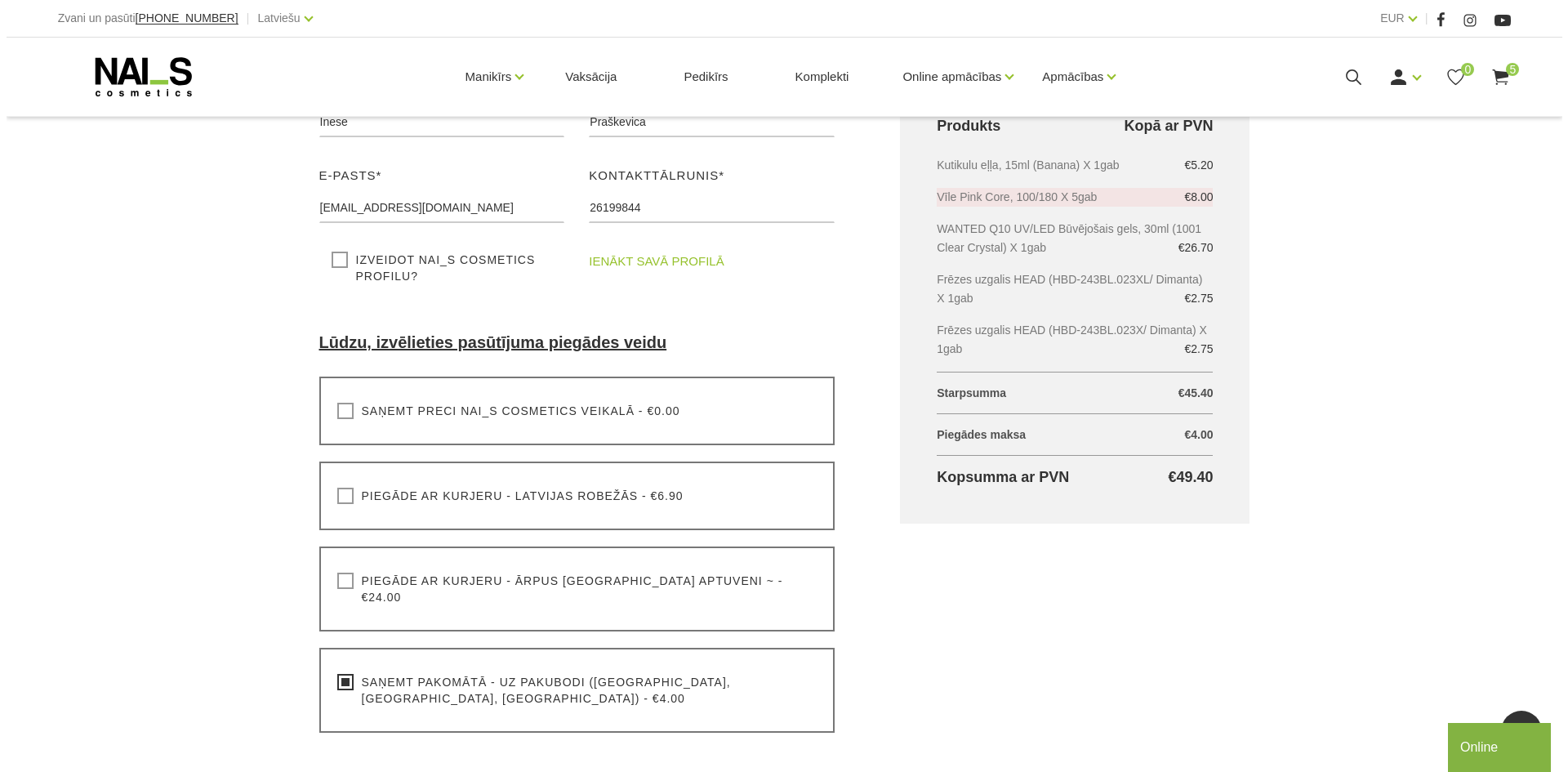
scroll to position [246, 0]
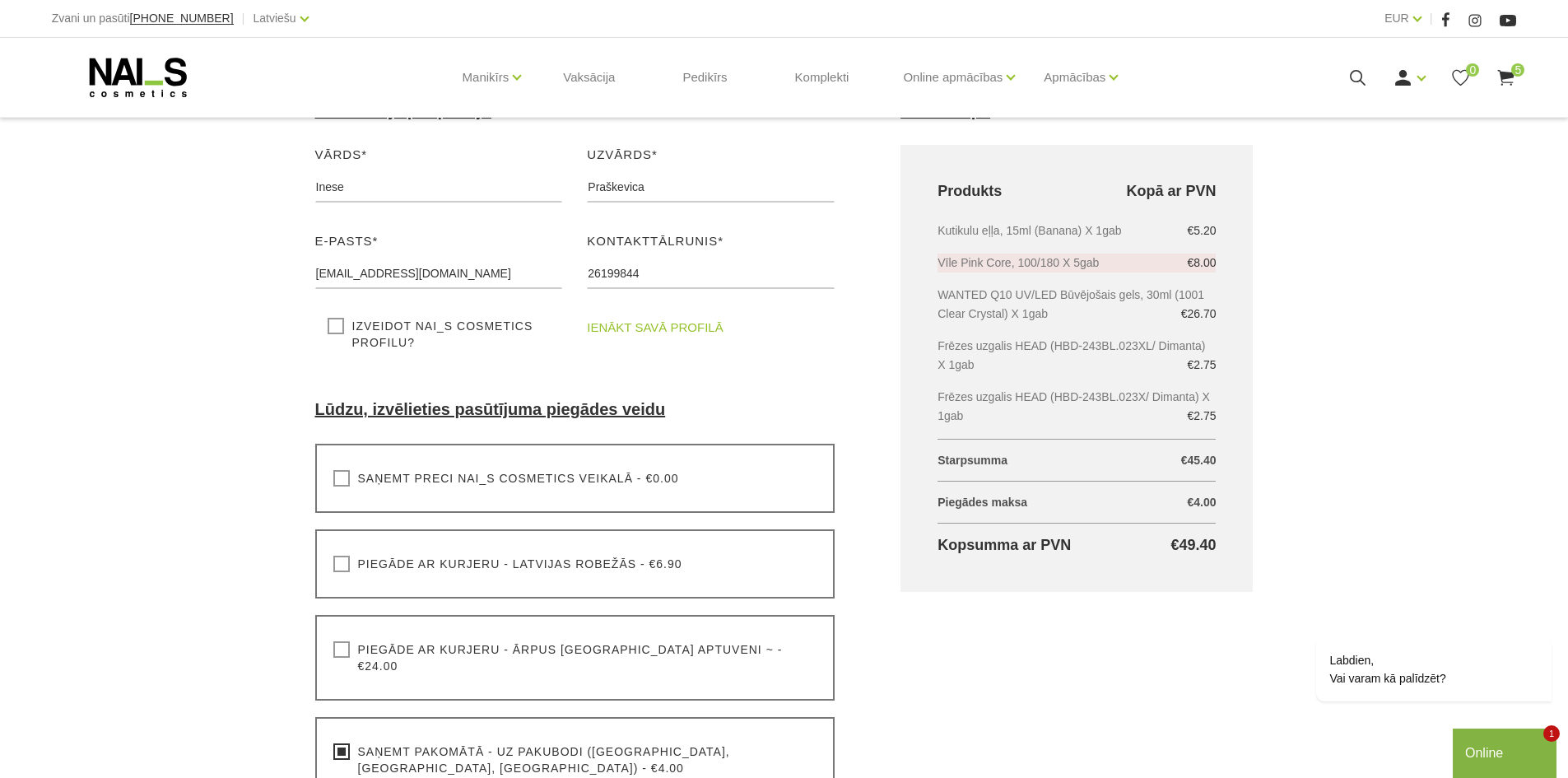
click at [1506, 74] on use at bounding box center [1506, 78] width 16 height 15
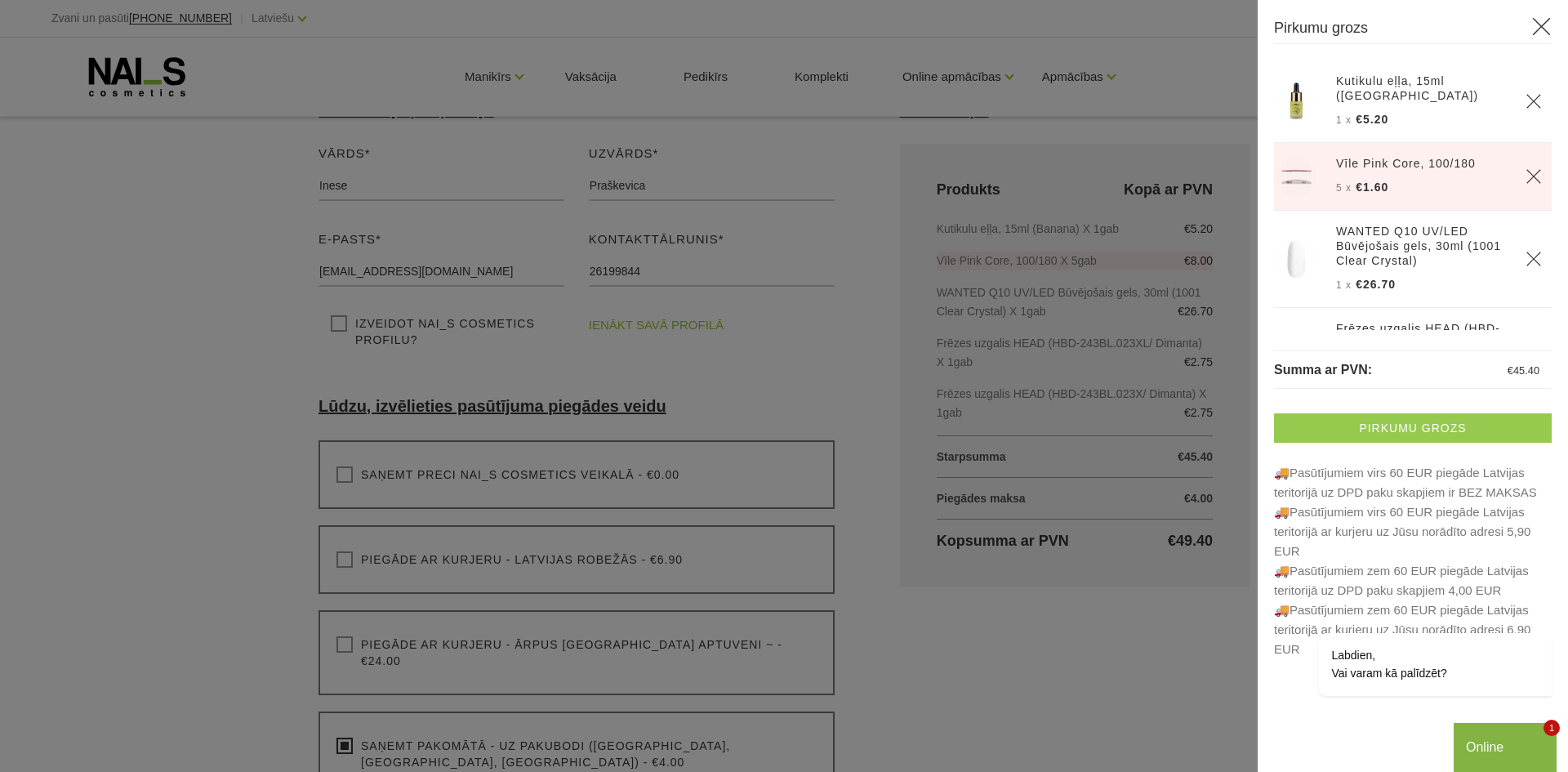
click at [1384, 431] on link "Pirkumu grozs" at bounding box center [1413, 427] width 278 height 30
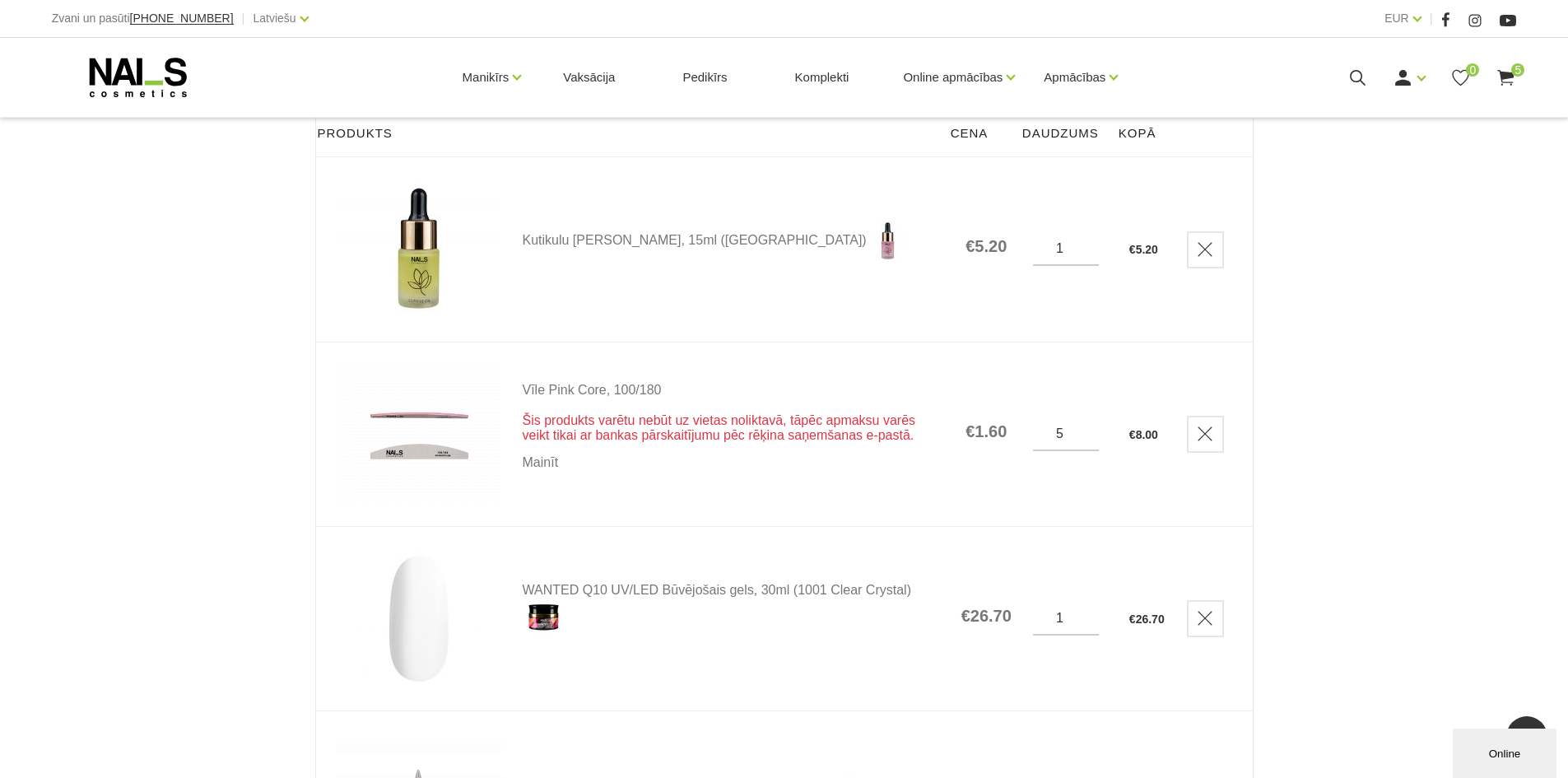
scroll to position [165, 0]
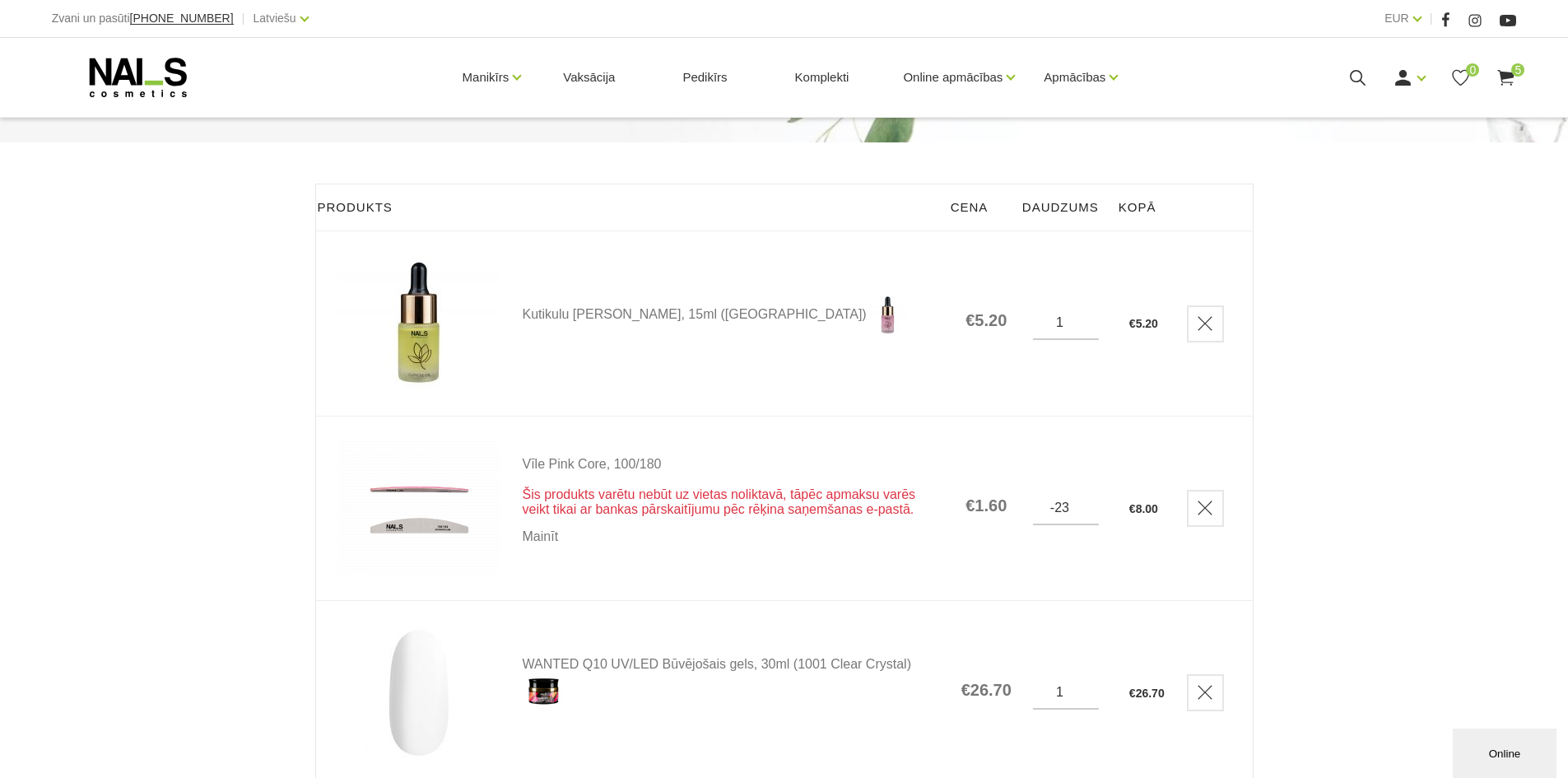
click at [1085, 510] on input "-23" at bounding box center [1065, 507] width 66 height 14
type input "-2"
type input "3"
click at [1108, 548] on td "3" at bounding box center [1061, 508] width 96 height 184
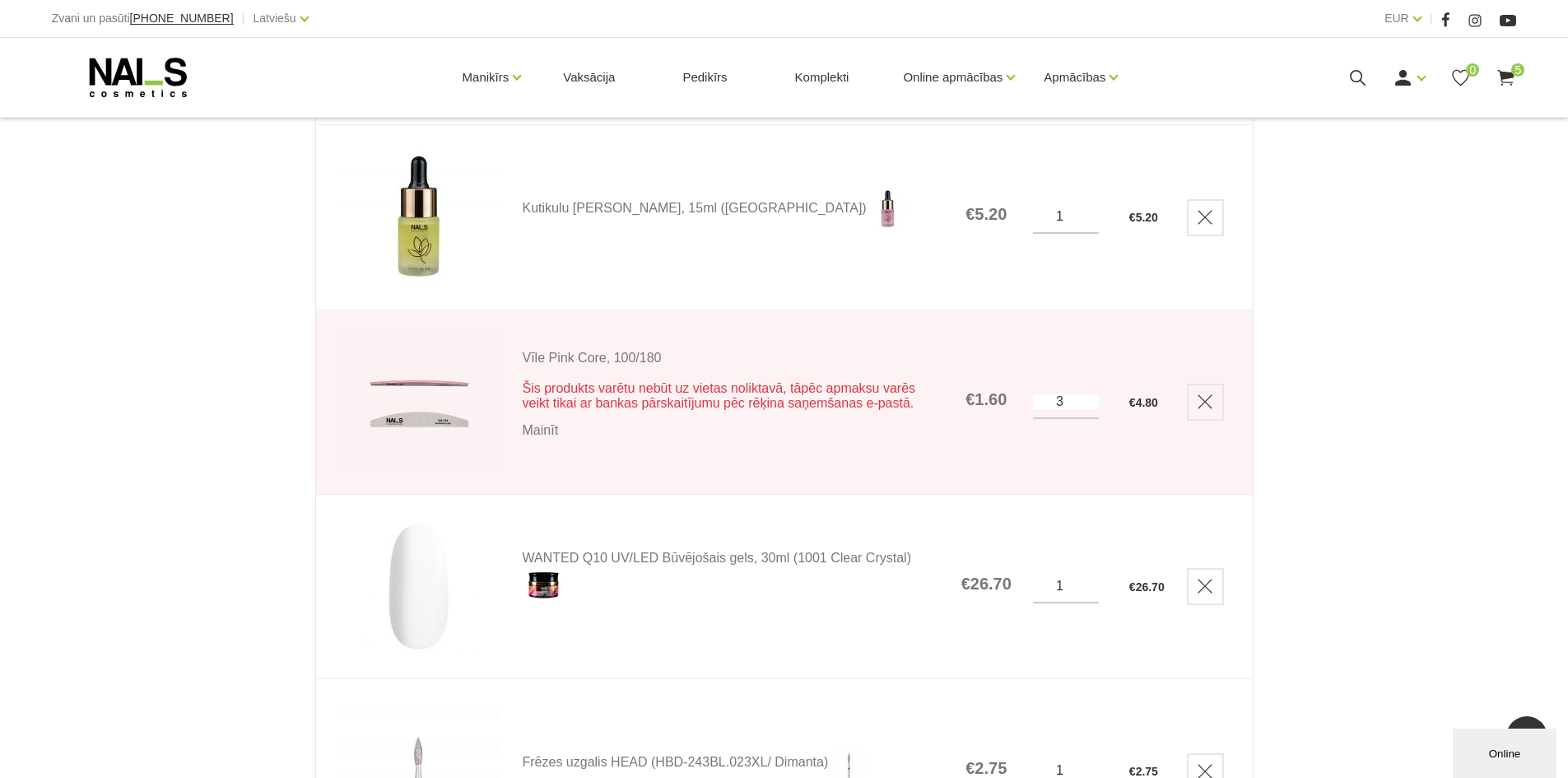
scroll to position [194, 0]
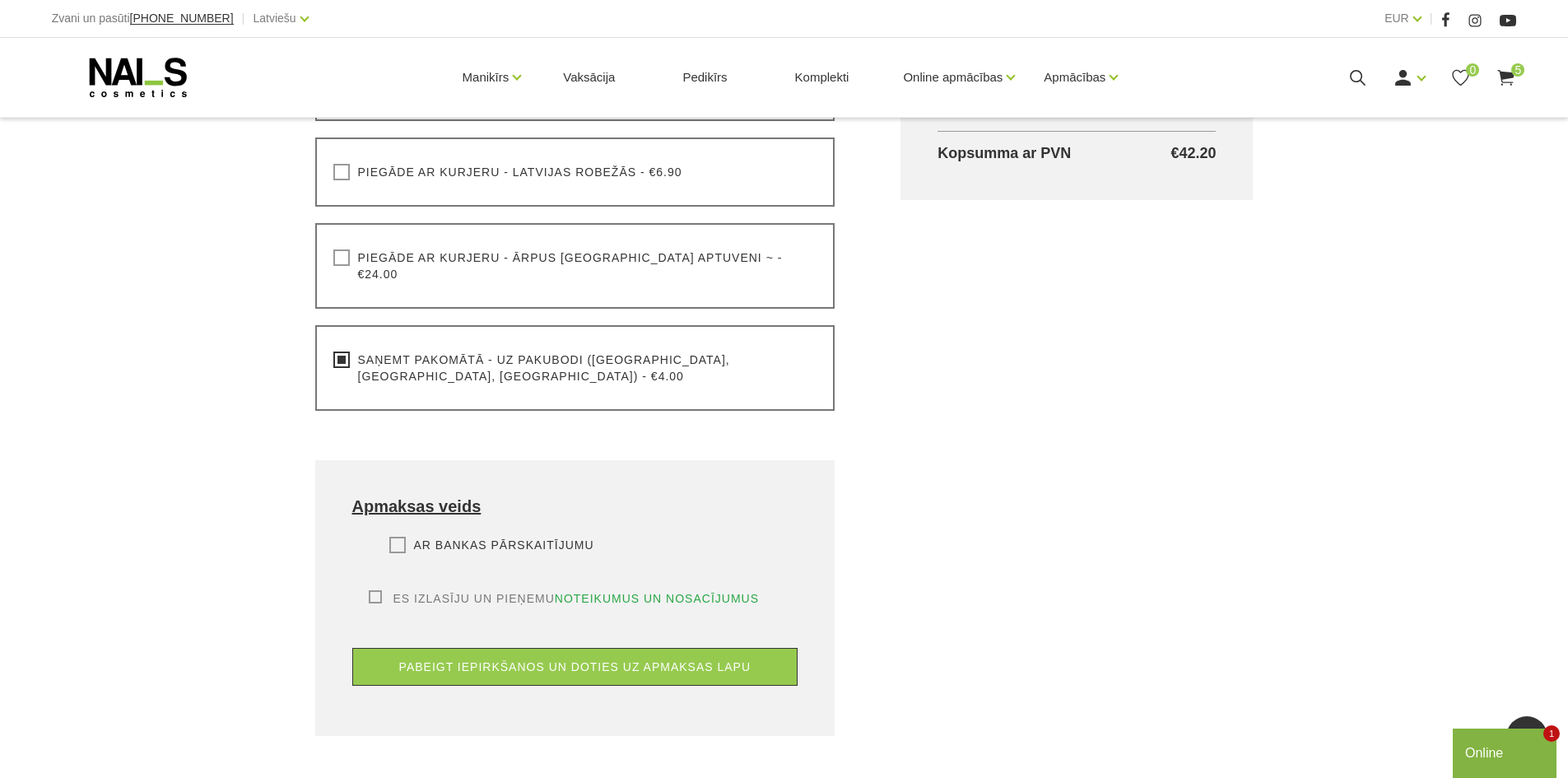
scroll to position [742, 0]
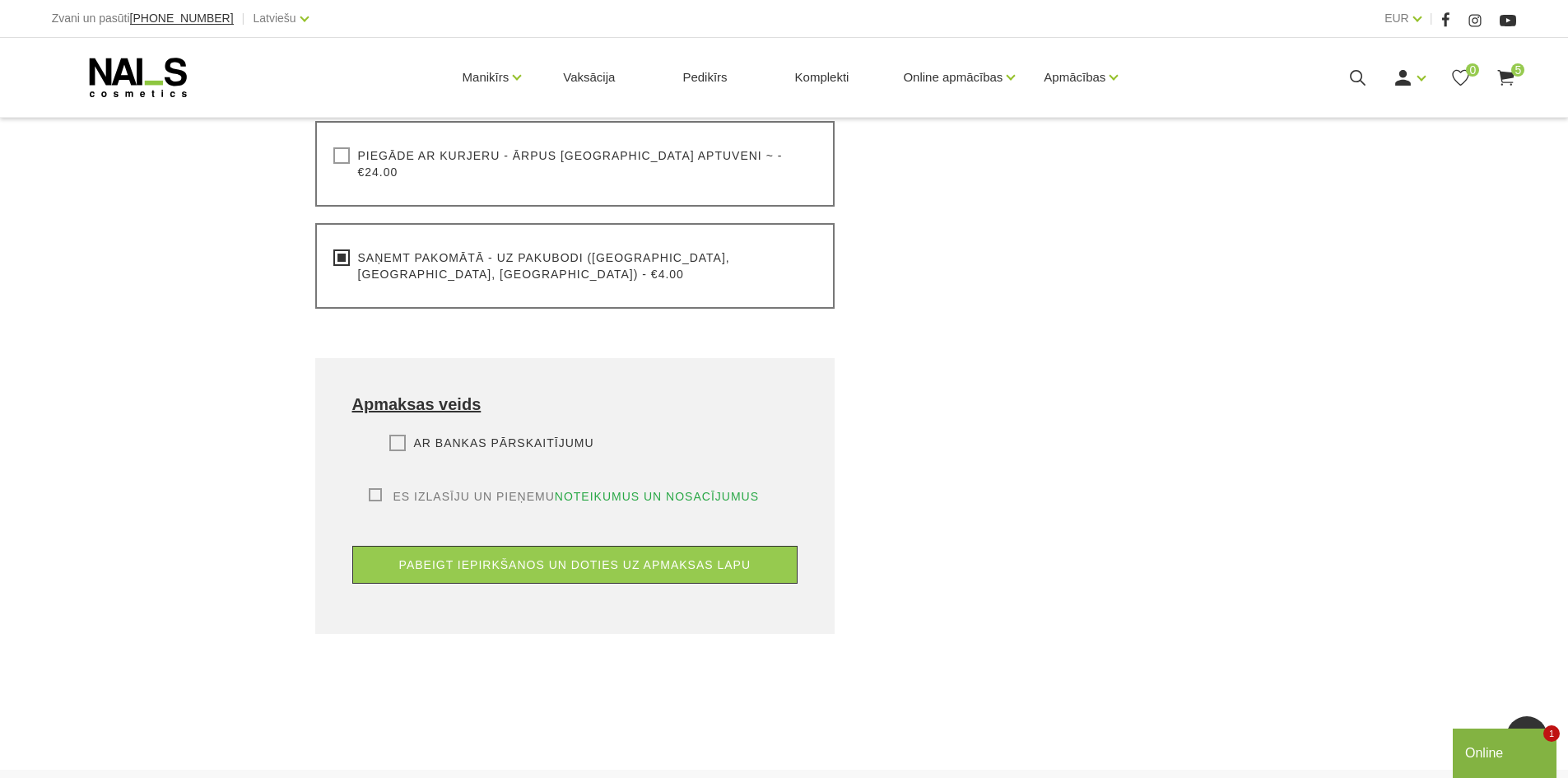
click at [376, 488] on label "Es izlasīju un pieņemu noteikumus un nosacījumus" at bounding box center [565, 496] width 391 height 16
click at [0, 0] on input "Es izlasīju un pieņemu noteikumus un nosacījumus" at bounding box center [0, 0] width 0 height 0
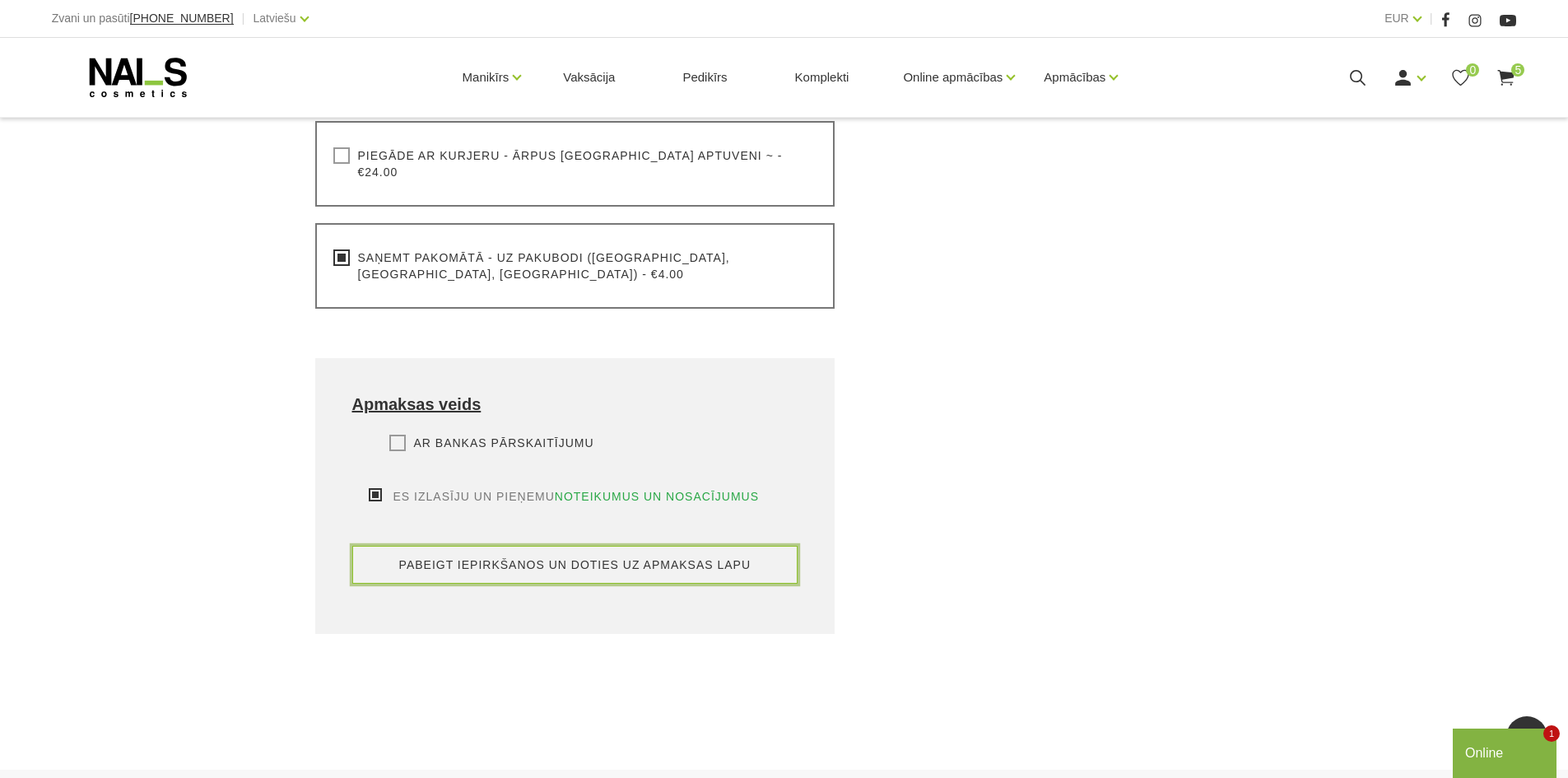
click at [527, 546] on button "pabeigt iepirkšanos un doties uz apmaksas lapu" at bounding box center [574, 564] width 446 height 37
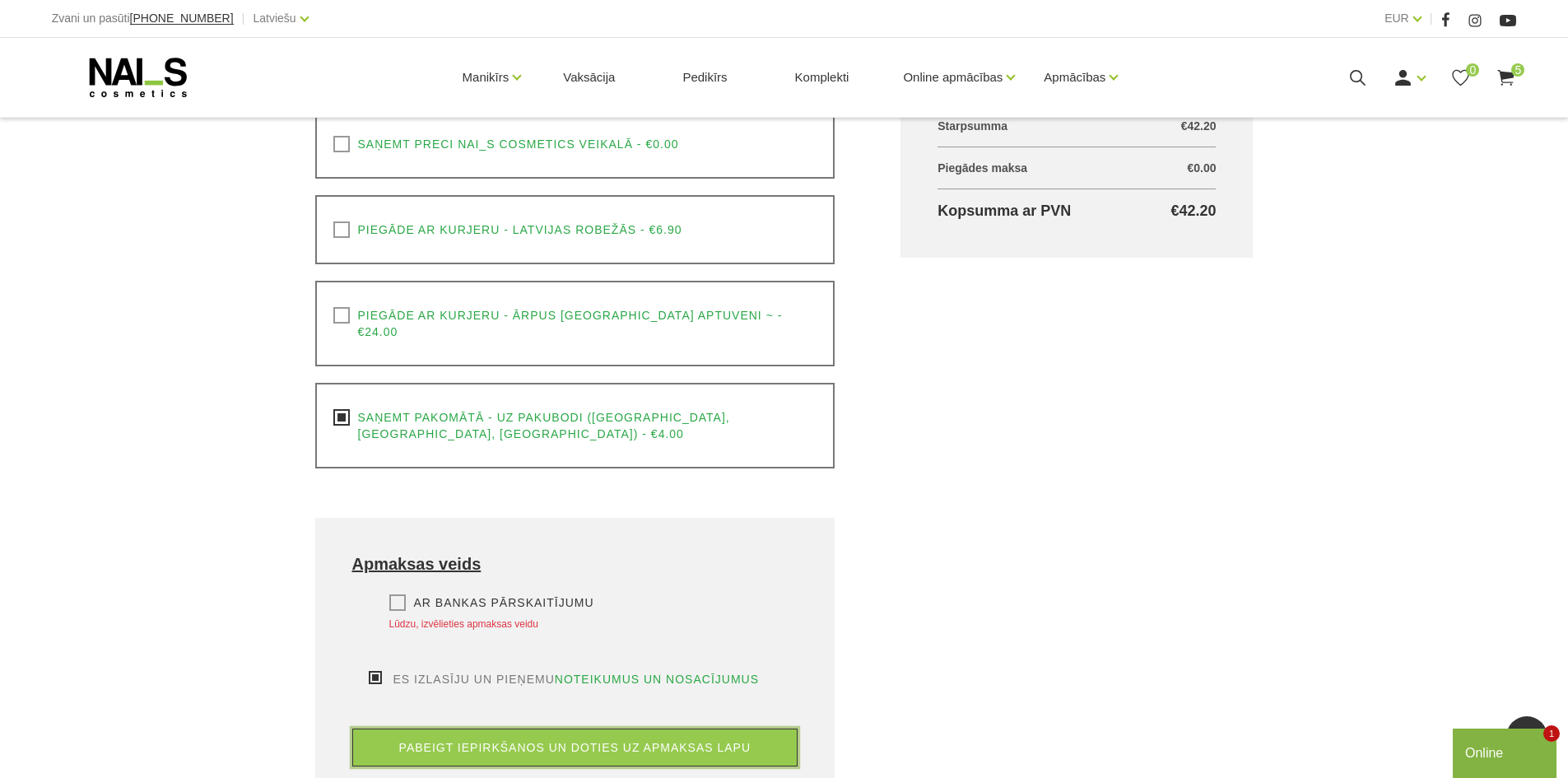
scroll to position [677, 0]
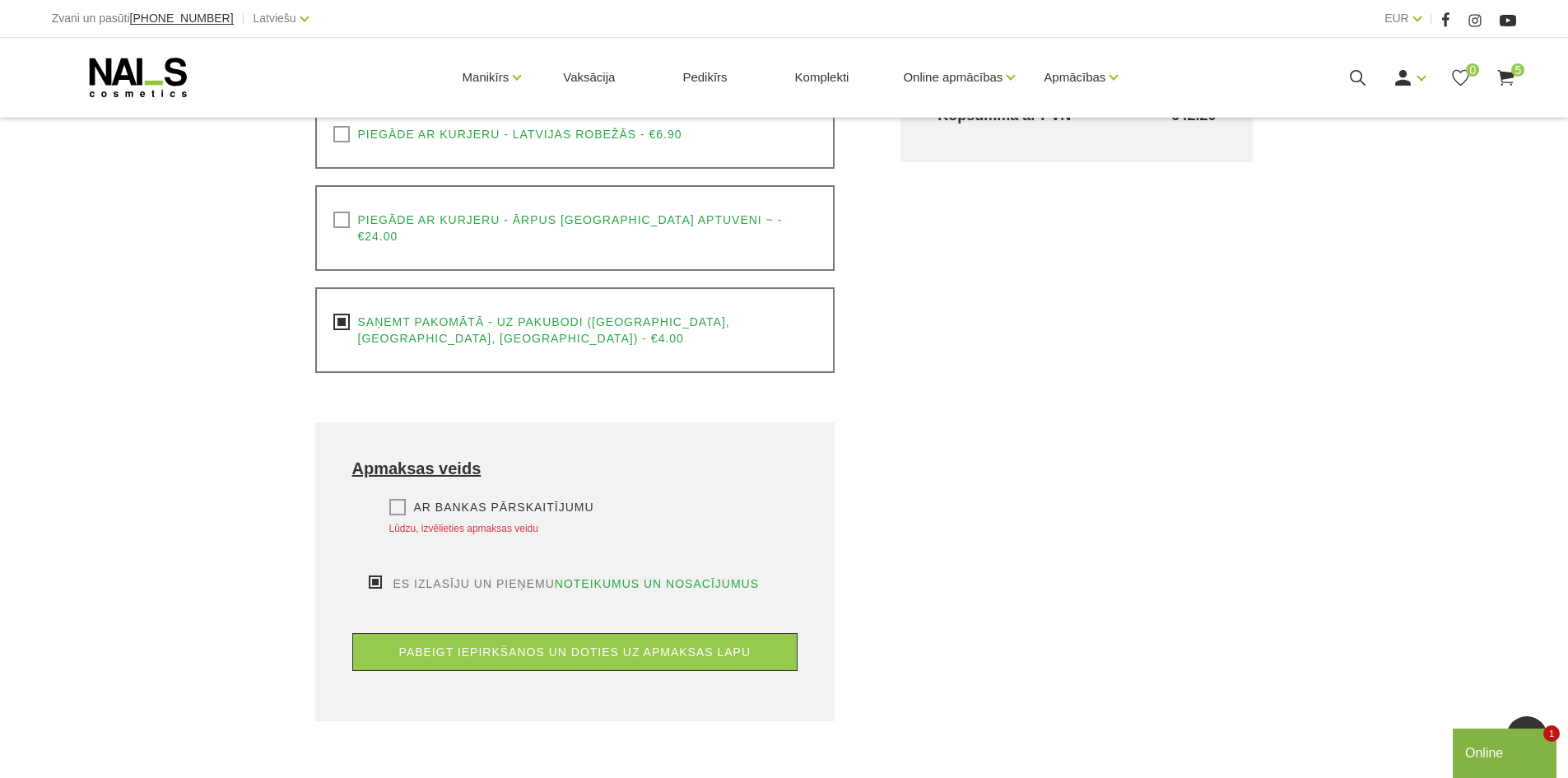
click at [392, 499] on label "Ar bankas pārskaitījumu" at bounding box center [492, 507] width 205 height 16
click at [0, 0] on input "Ar bankas pārskaitījumu" at bounding box center [0, 0] width 0 height 0
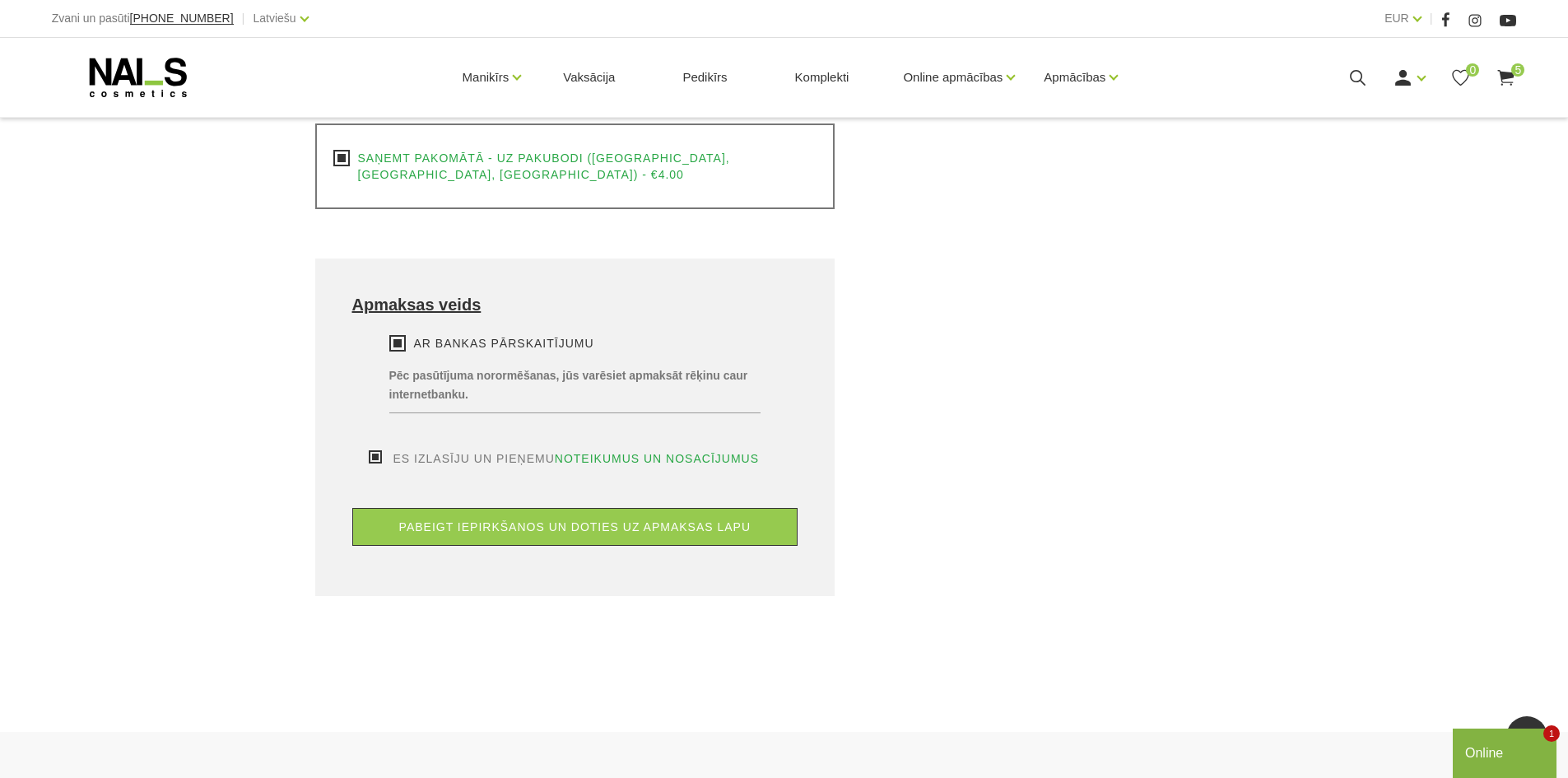
scroll to position [841, 0]
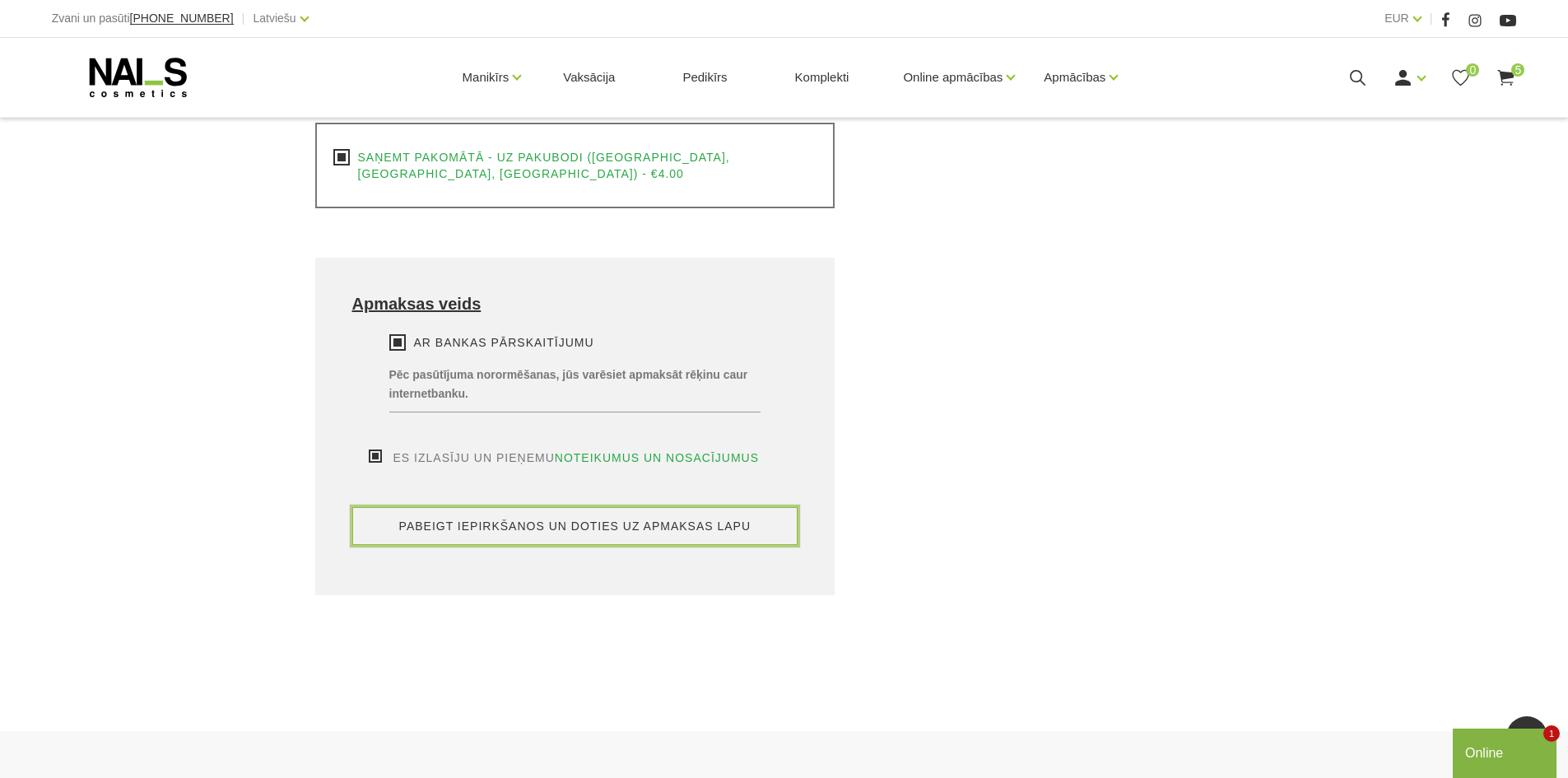
click at [598, 507] on button "pabeigt iepirkšanos un doties uz apmaksas lapu" at bounding box center [574, 526] width 446 height 37
